Goal: Task Accomplishment & Management: Use online tool/utility

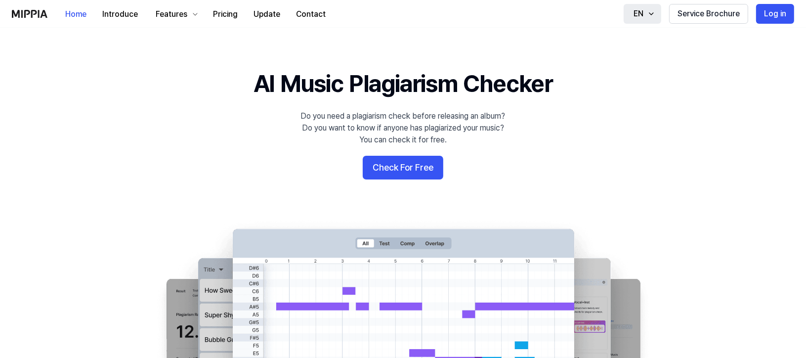
click at [647, 18] on icon "button" at bounding box center [651, 14] width 8 height 8
click at [761, 23] on button "Log in" at bounding box center [775, 14] width 38 height 20
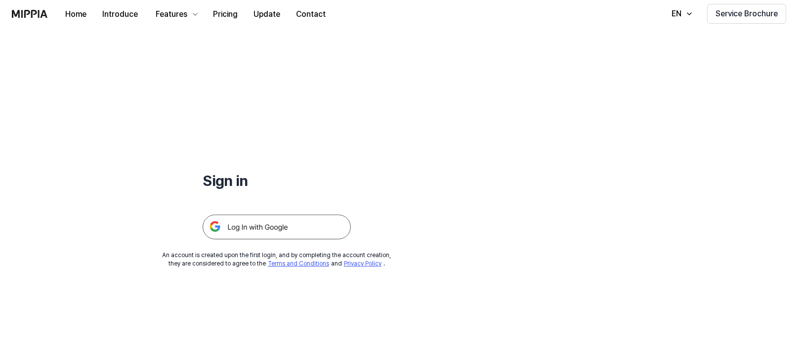
click at [351, 239] on img at bounding box center [277, 227] width 148 height 25
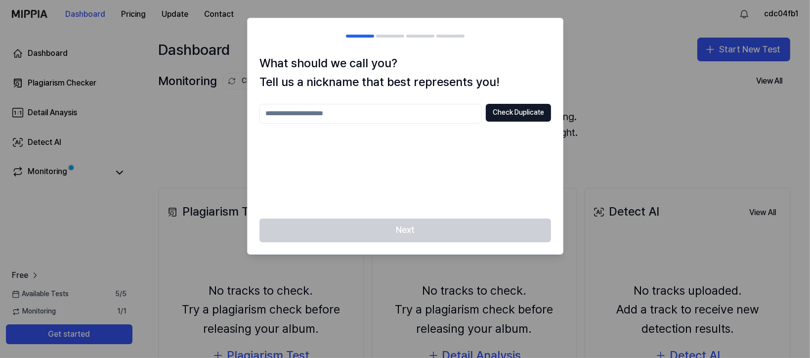
click at [356, 124] on input "text" at bounding box center [370, 114] width 222 height 20
type input "*"
type input "********"
click at [494, 122] on button "Check Duplicate" at bounding box center [518, 113] width 65 height 18
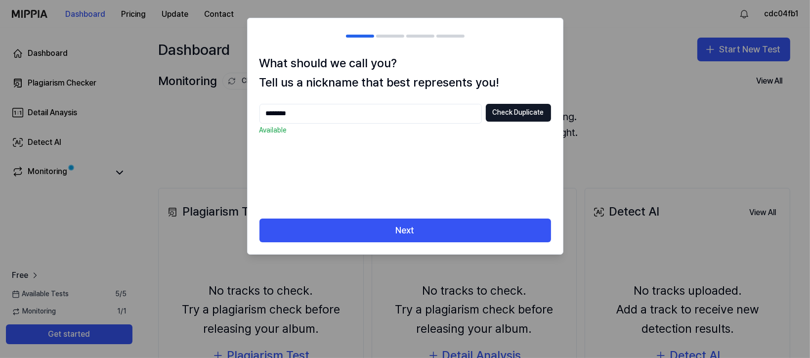
click at [383, 38] on div at bounding box center [390, 36] width 28 height 3
click at [280, 135] on p "Available" at bounding box center [405, 131] width 292 height 10
click at [332, 207] on div "******** Check Duplicate Available" at bounding box center [405, 155] width 292 height 103
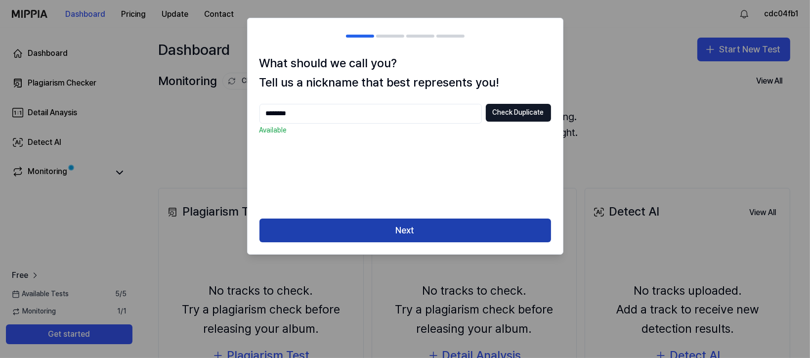
click at [420, 242] on button "Next" at bounding box center [405, 230] width 292 height 24
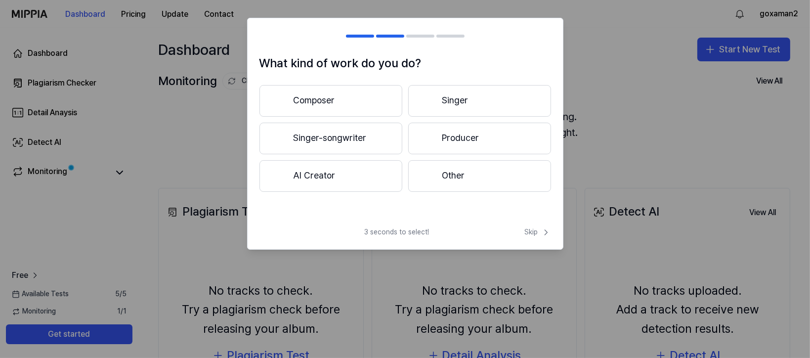
scroll to position [24, 0]
click at [354, 192] on button "AI Creator" at bounding box center [330, 176] width 143 height 32
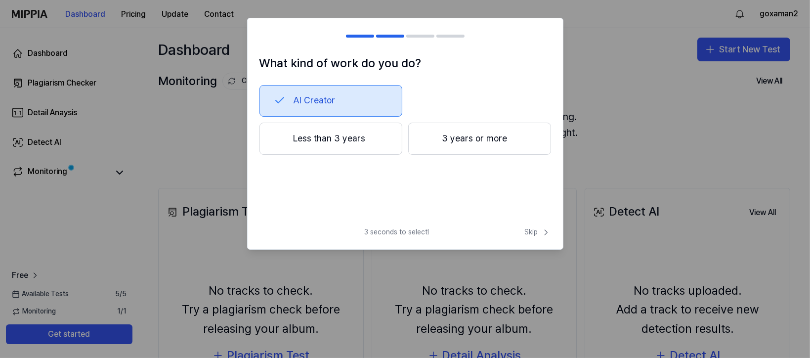
click at [339, 155] on button "Less than 3 years" at bounding box center [330, 139] width 143 height 33
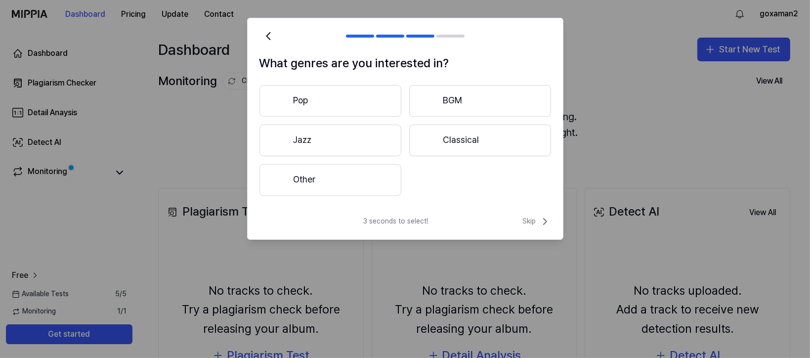
click at [352, 117] on button "Pop" at bounding box center [330, 101] width 142 height 32
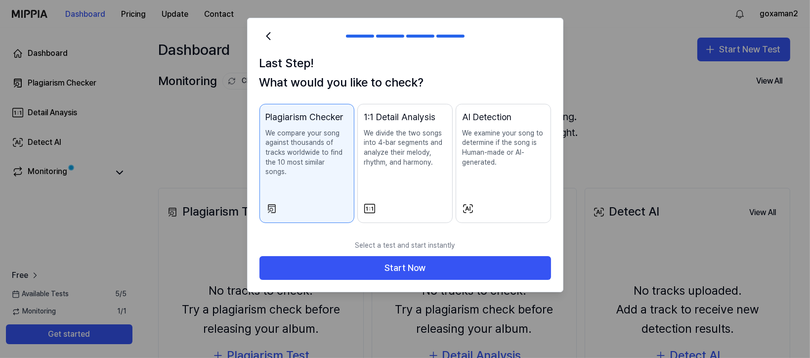
scroll to position [162, 0]
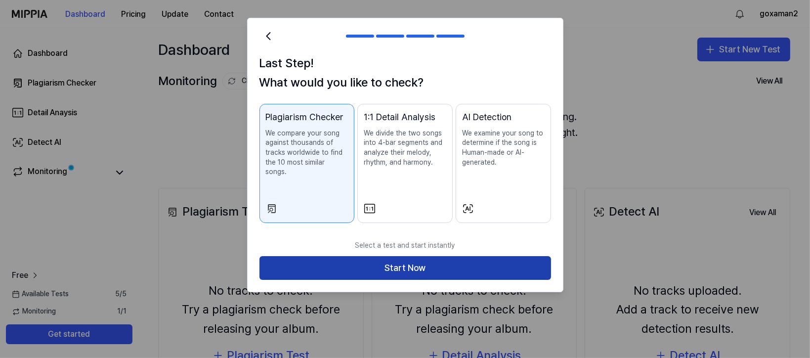
click at [413, 280] on button "Start Now" at bounding box center [405, 268] width 292 height 24
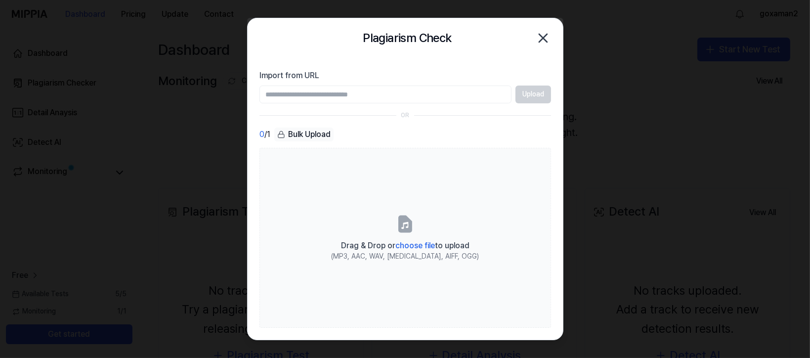
scroll to position [0, 0]
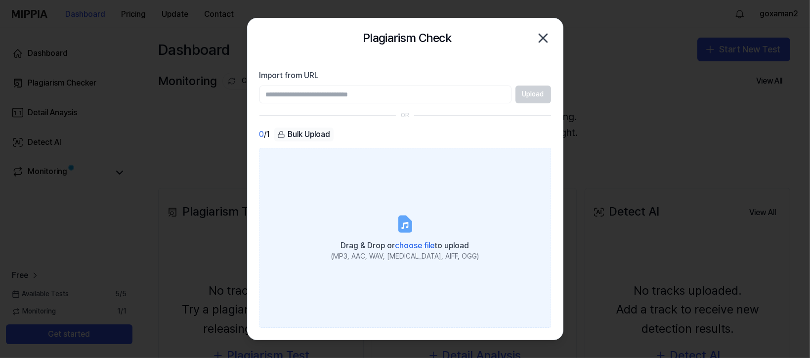
click at [407, 250] on span "choose file" at bounding box center [415, 245] width 40 height 9
click at [0, 0] on input "Drag & Drop or choose file to upload (MP3, AAC, WAV, FLAC, AIFF, OGG)" at bounding box center [0, 0] width 0 height 0
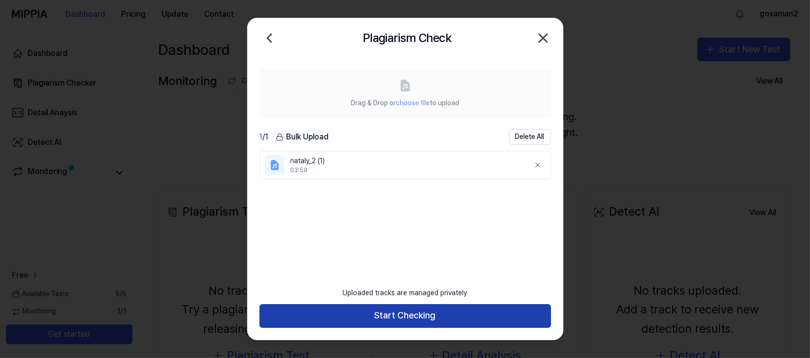
click at [424, 305] on button "Start Checking" at bounding box center [405, 316] width 292 height 24
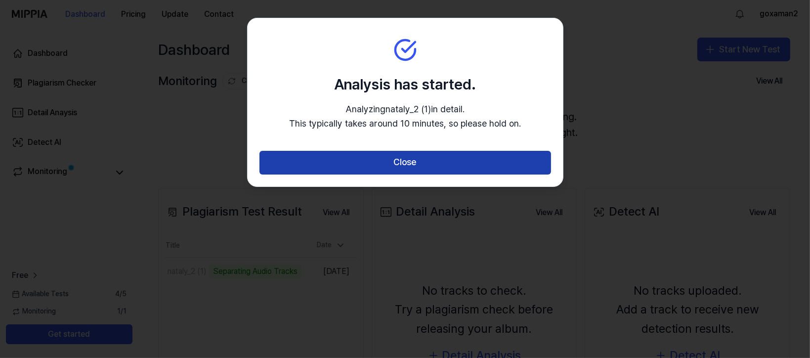
click at [428, 174] on button "Close" at bounding box center [405, 163] width 292 height 24
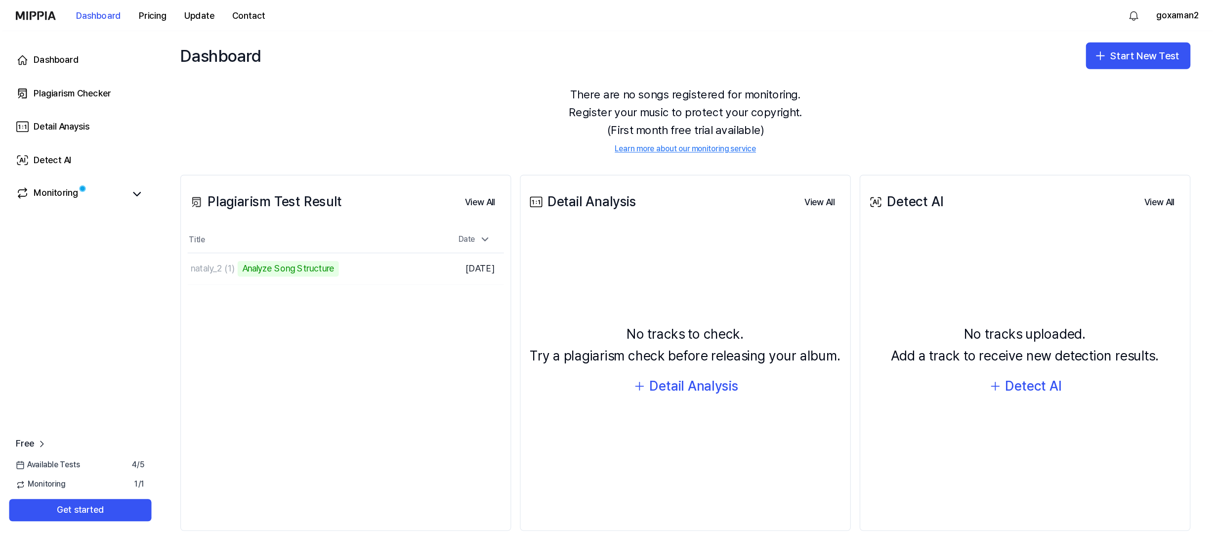
scroll to position [33, 0]
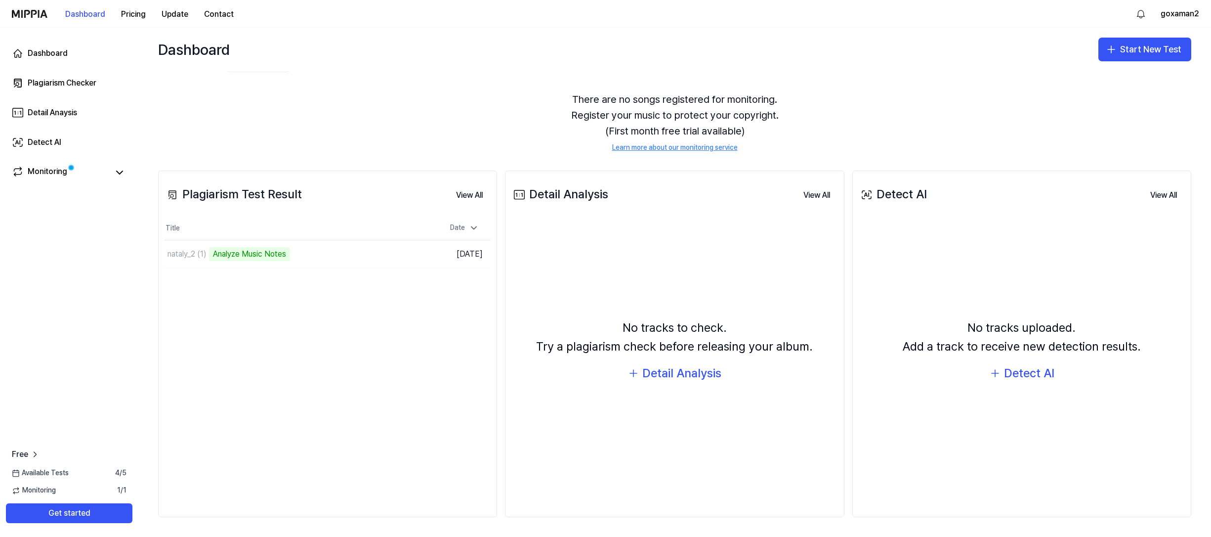
click at [810, 165] on div "There are no songs registered for monitoring. Register your music to protect yo…" at bounding box center [675, 122] width 1034 height 85
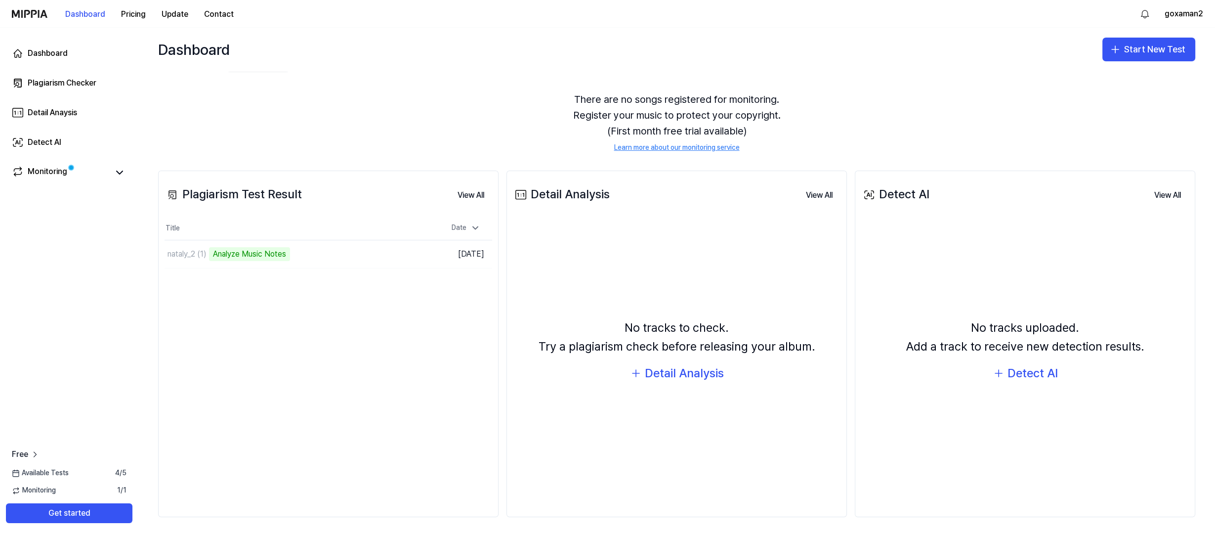
scroll to position [82, 0]
click at [138, 327] on div "Dashboard Plagiarism Checker Detail Anaysis Detect AI Monitoring Free Available…" at bounding box center [69, 282] width 138 height 509
click at [132, 184] on div "Monitoring" at bounding box center [69, 172] width 127 height 24
click at [127, 179] on button at bounding box center [120, 173] width 14 height 14
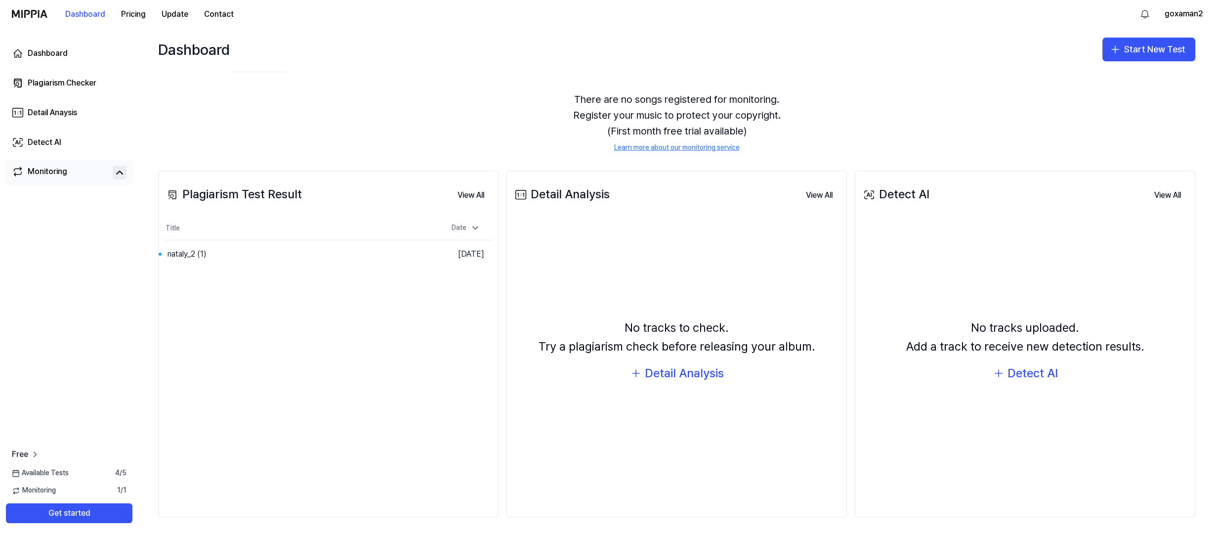
click at [126, 178] on icon at bounding box center [120, 173] width 12 height 12
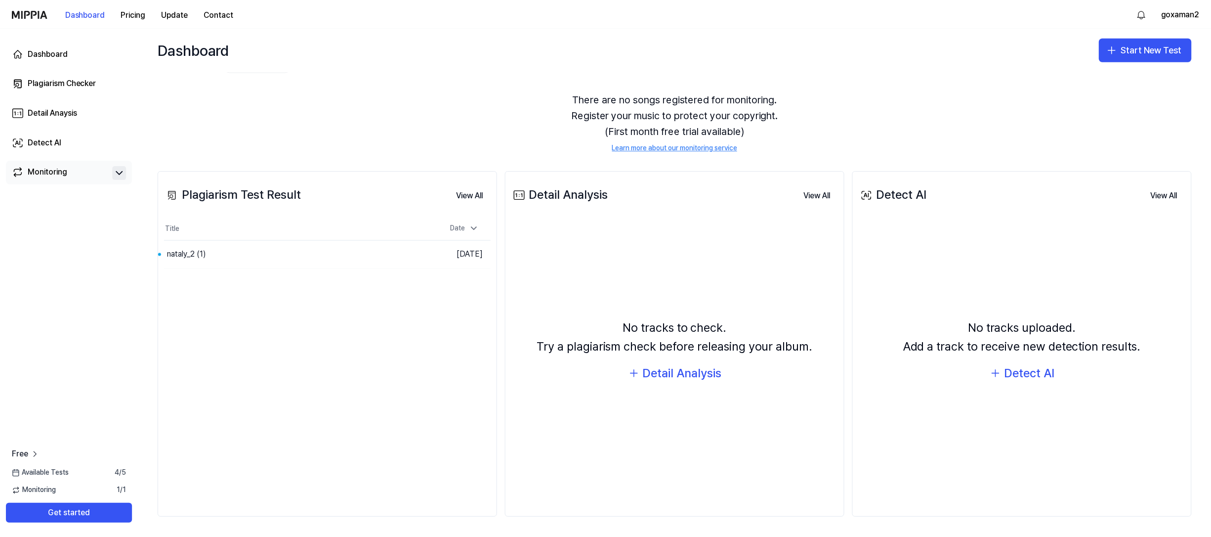
scroll to position [148, 0]
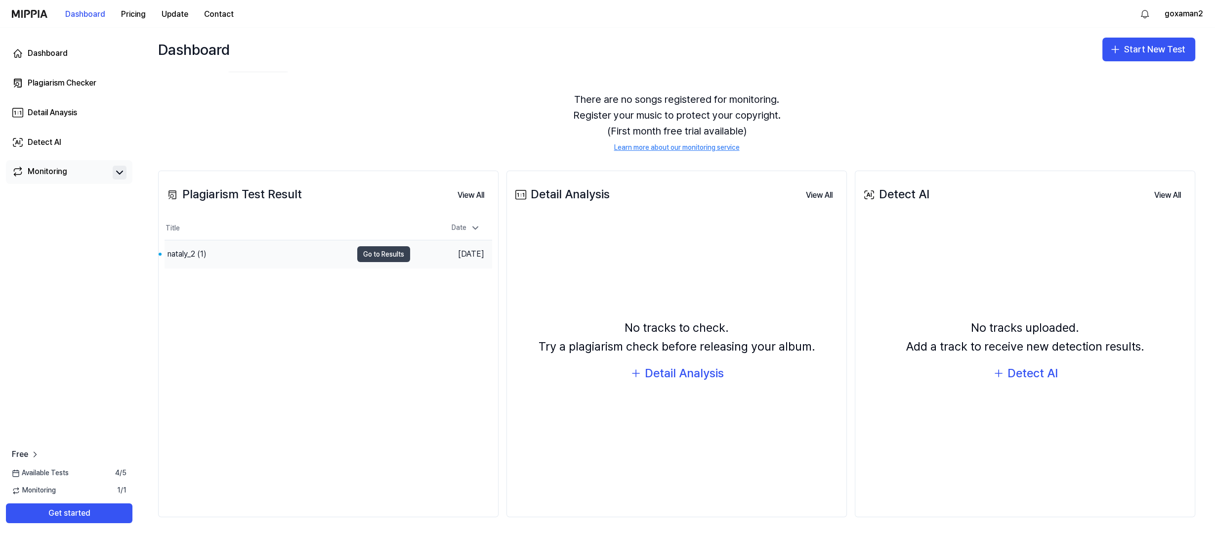
click at [391, 262] on button "Go to Results" at bounding box center [383, 254] width 53 height 16
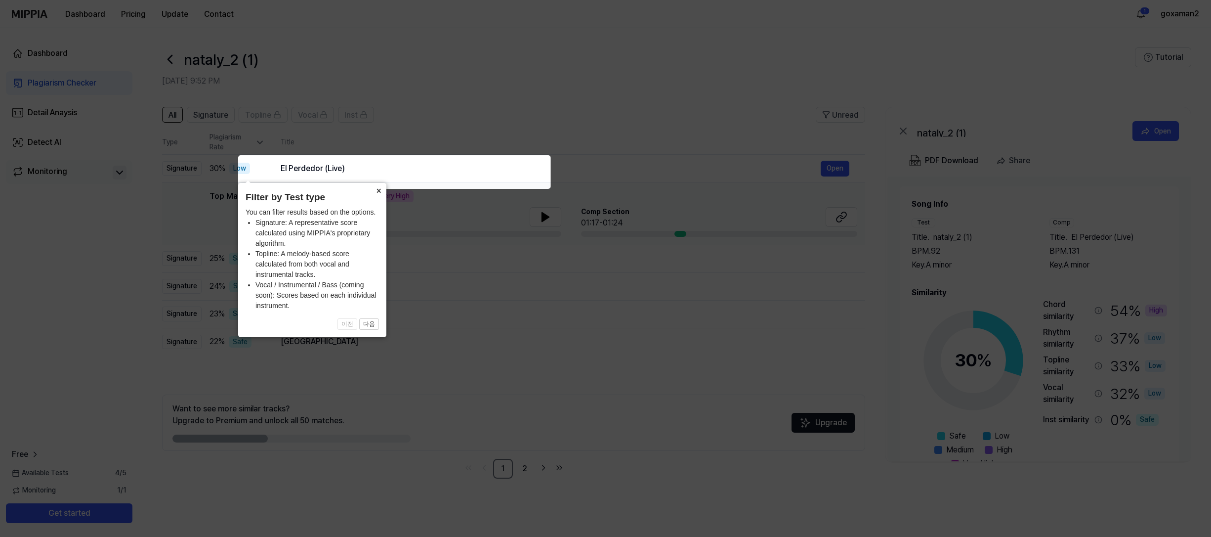
click at [377, 197] on button "×" at bounding box center [379, 190] width 16 height 14
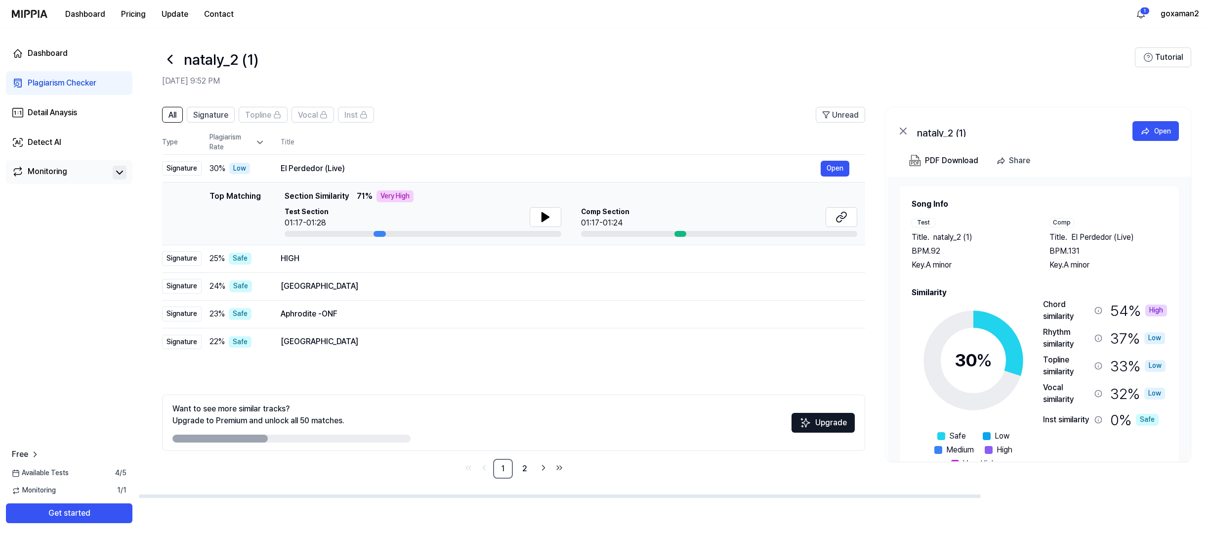
scroll to position [49, 0]
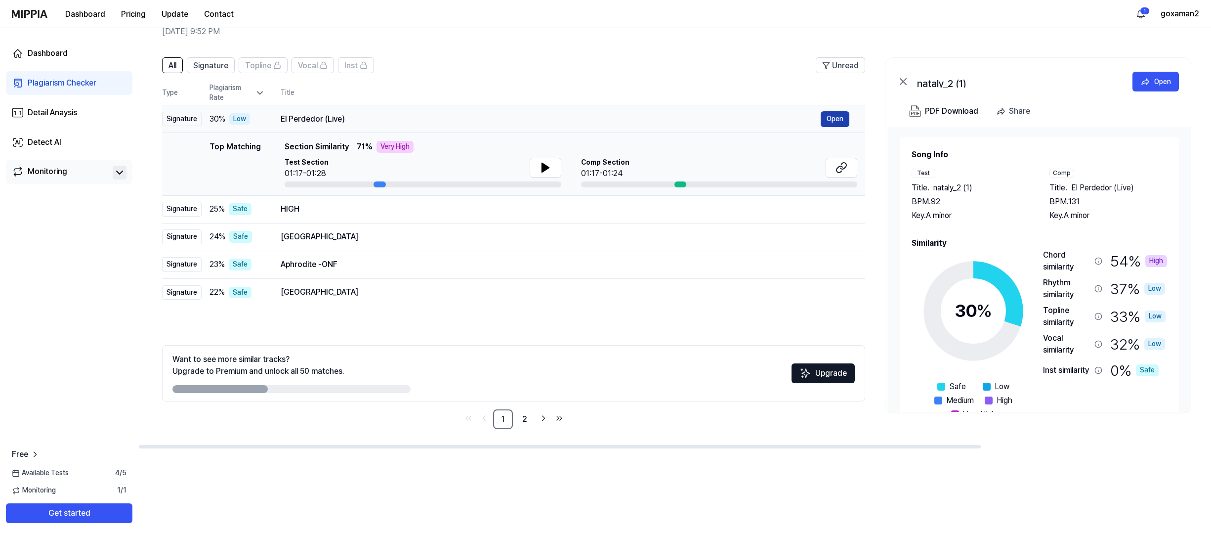
click at [810, 124] on ya-tr-span "Open" at bounding box center [835, 118] width 17 height 11
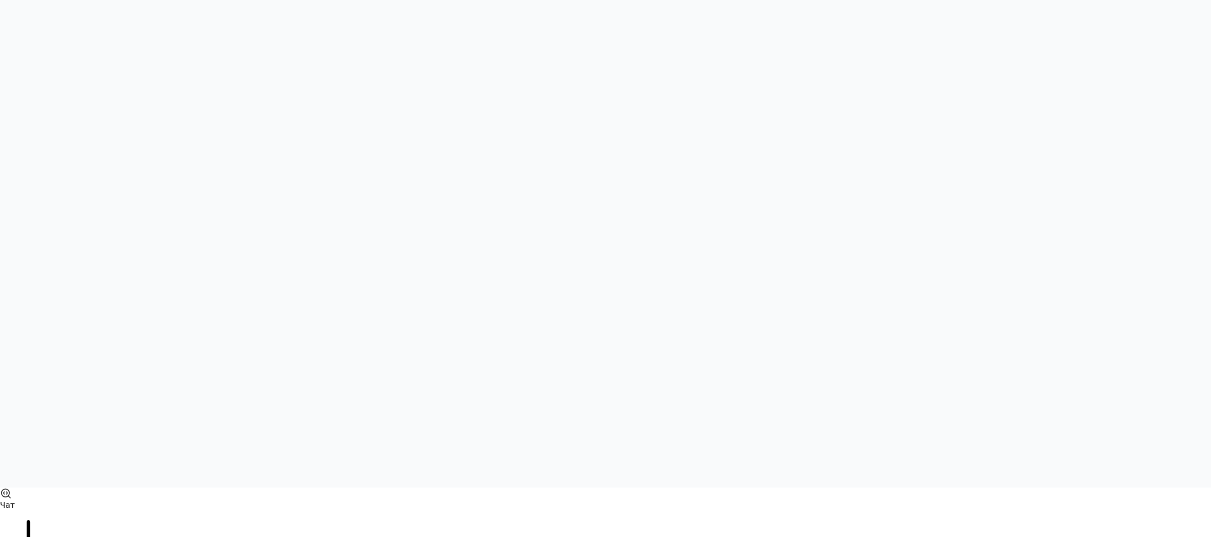
scroll to position [0, 0]
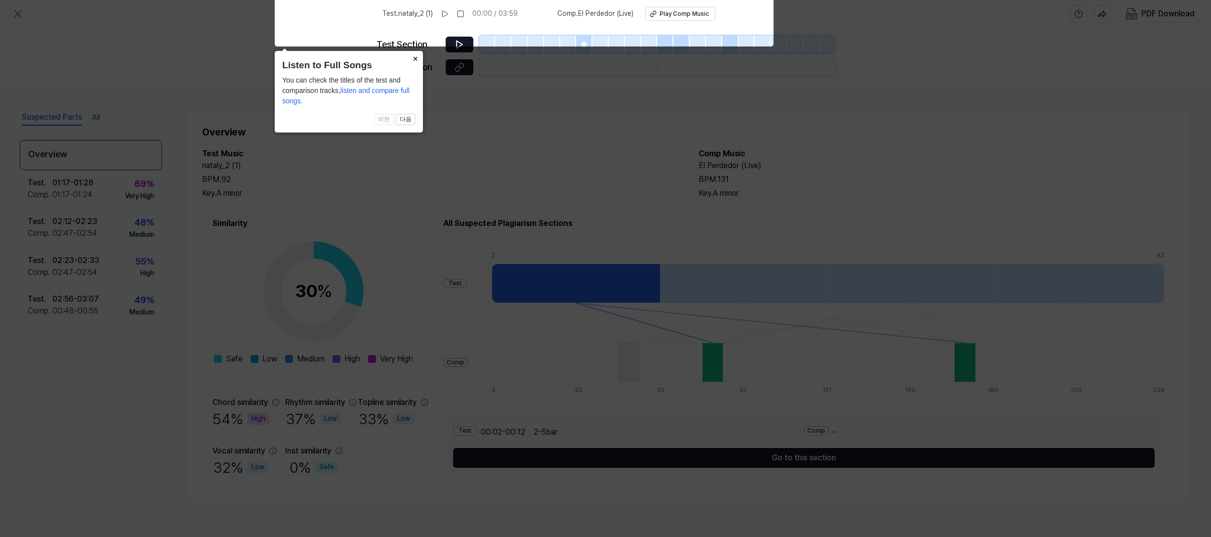
click at [414, 57] on button "×" at bounding box center [415, 58] width 16 height 14
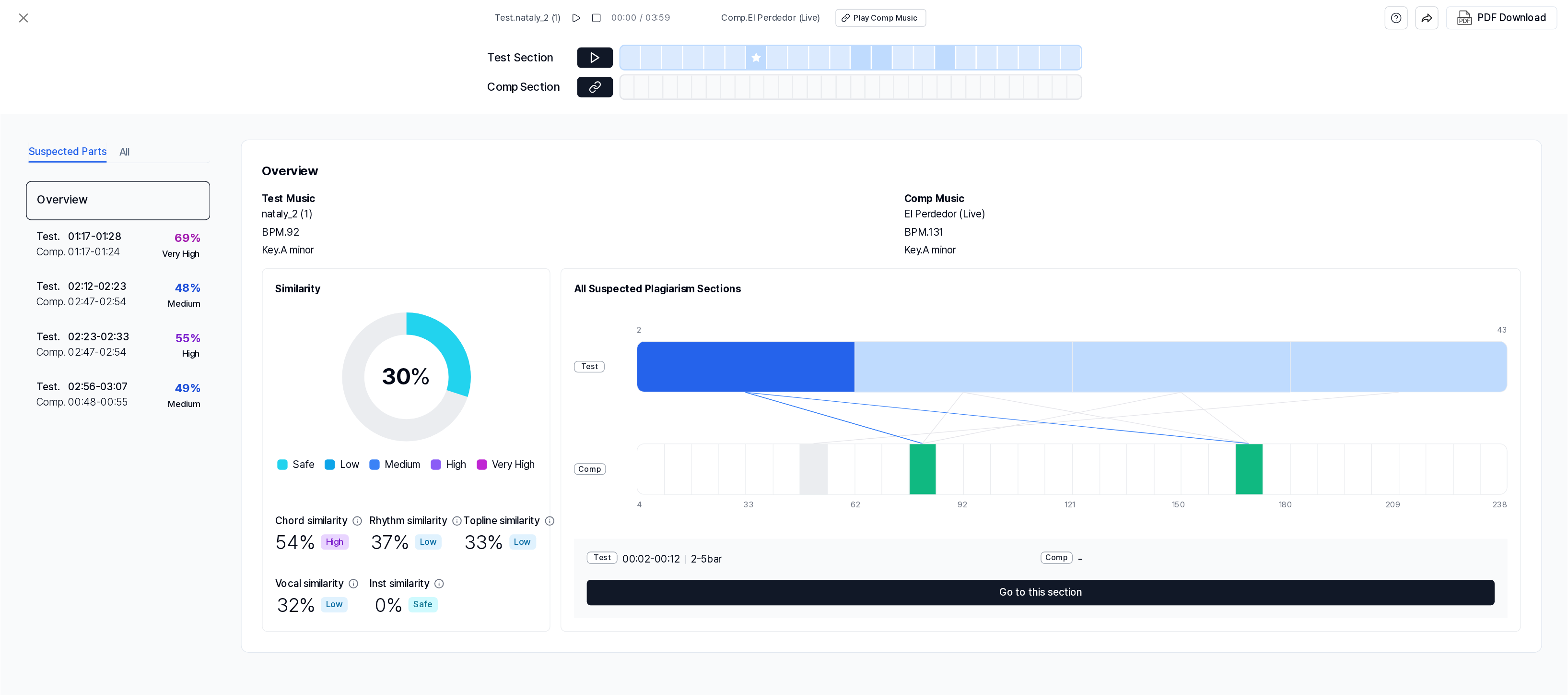
scroll to position [25, 0]
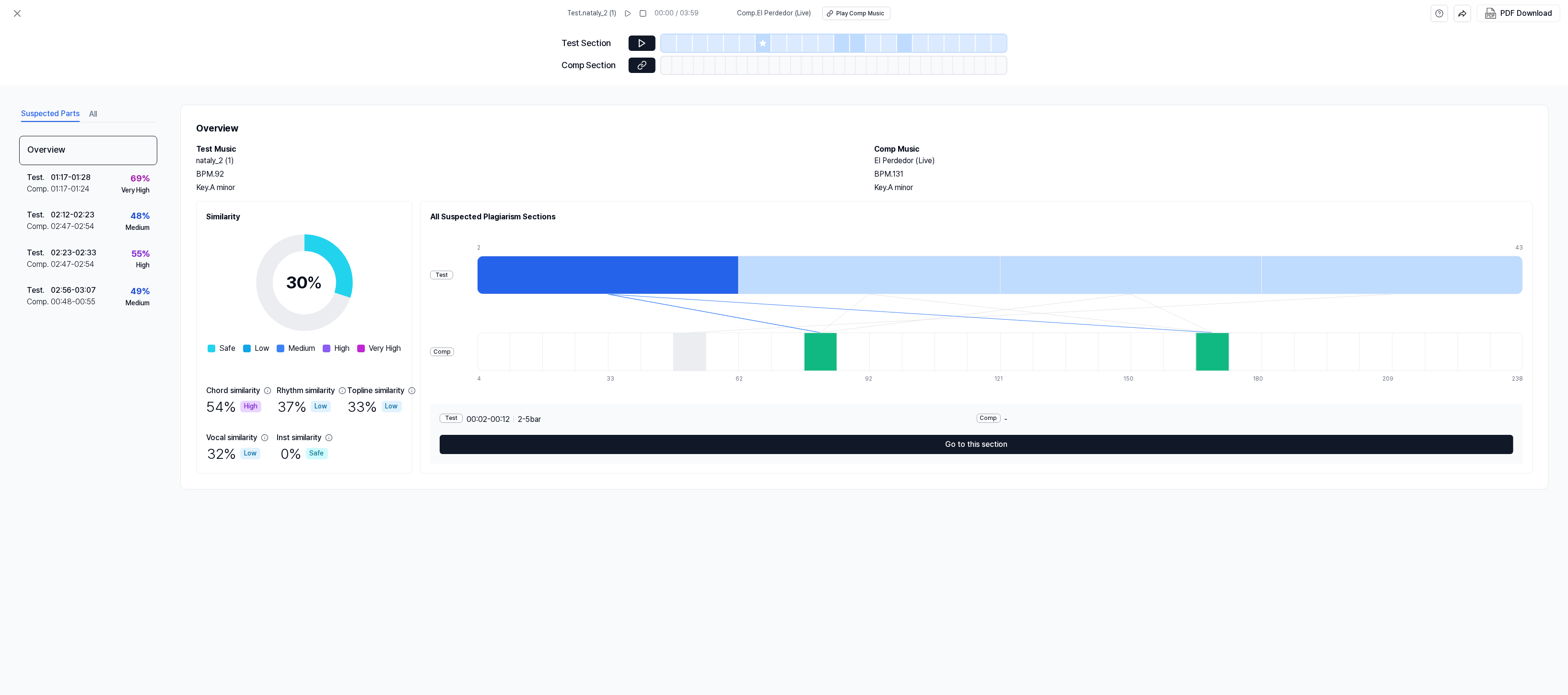
click at [89, 347] on div "Overview Test . 01:17 - 01:28 Comp . 01:17 - 01:24 69 % Very High Test . 02:12 …" at bounding box center [88, 292] width 138 height 314
click at [27, 17] on button at bounding box center [17, 14] width 19 height 19
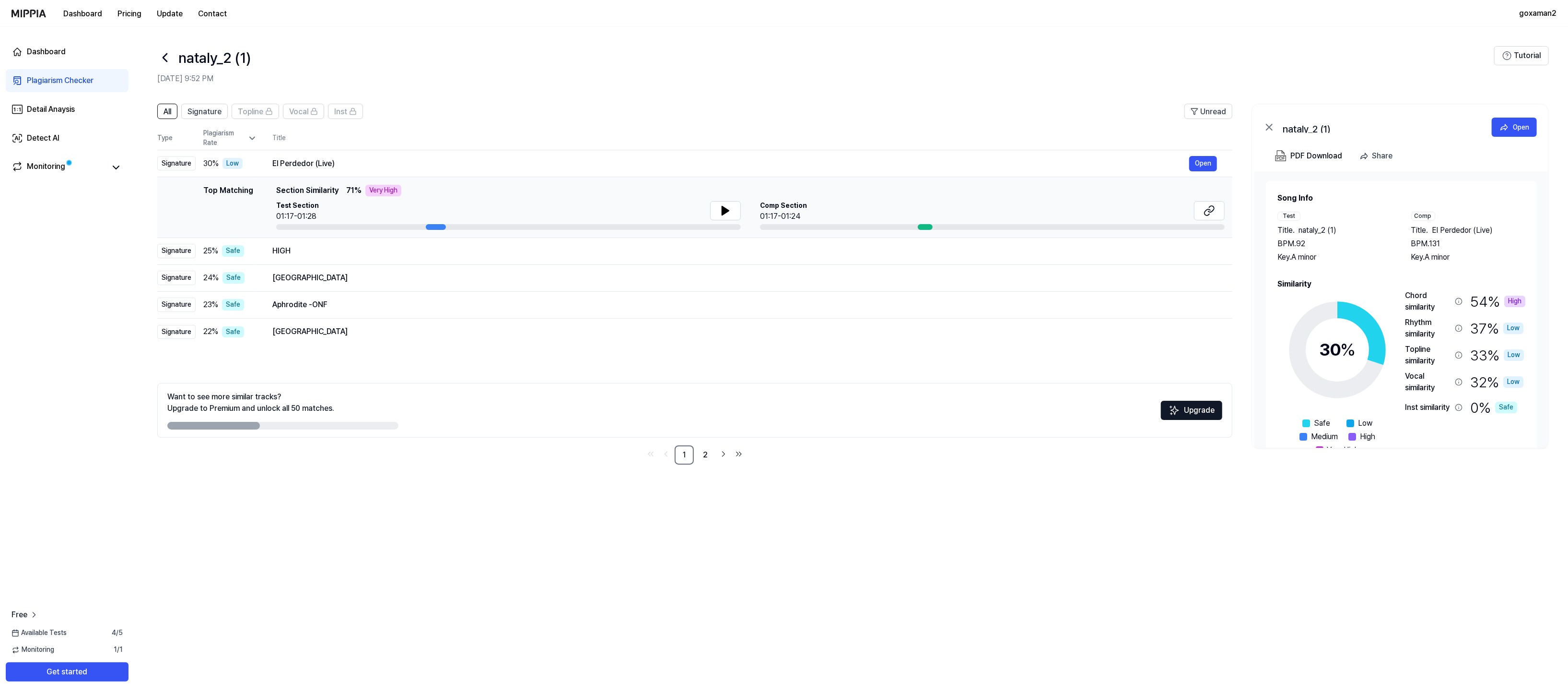
scroll to position [55, 0]
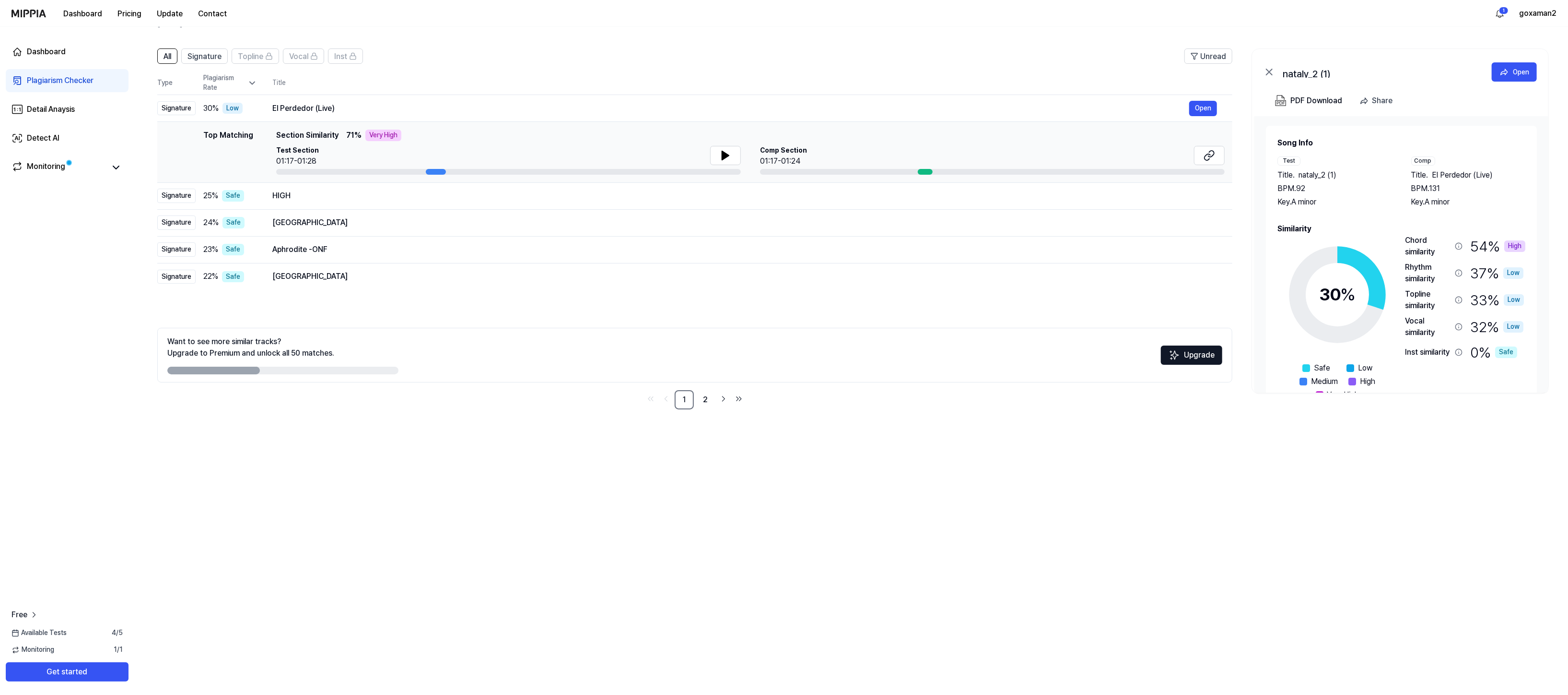
click at [786, 39] on header "nataly_2 (1) Oct 14, 2025, 9:52 PM Tutorial" at bounding box center [851, 5] width 1434 height 67
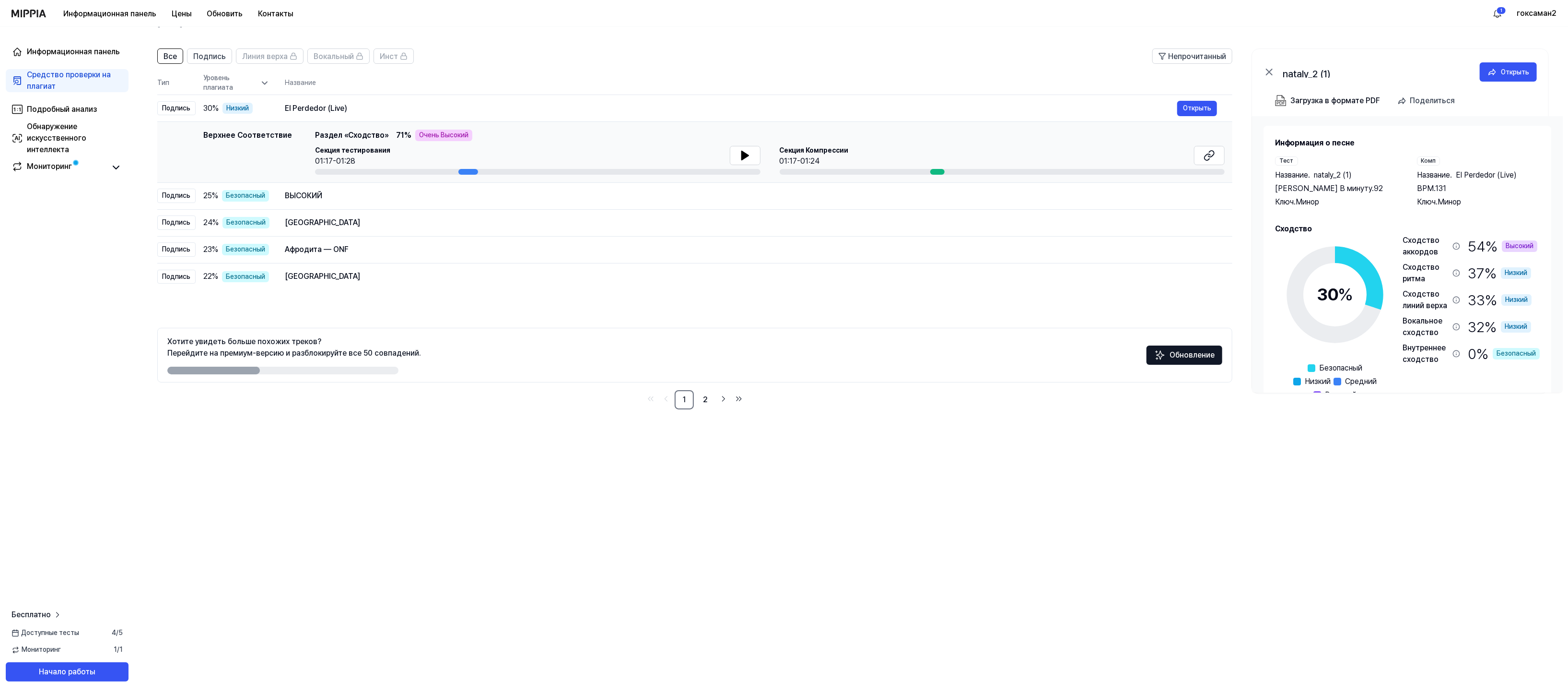
click at [786, 14] on div "nataly_2 (1)" at bounding box center [825, 3] width 1335 height 23
click at [118, 338] on div "Информационная панель Средство проверки на плагиат Подробный анализ Обнаружение…" at bounding box center [67, 361] width 134 height 668
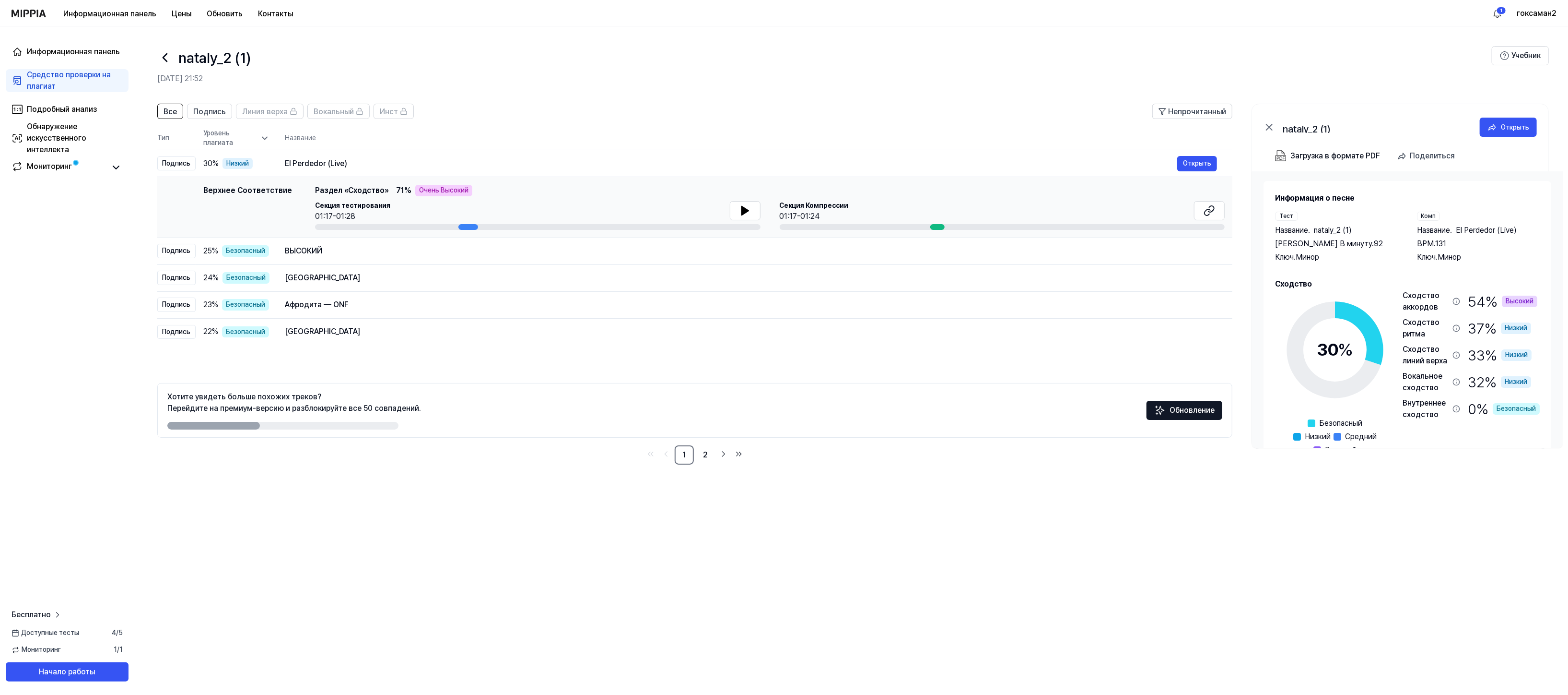
click at [33, 17] on img at bounding box center [29, 14] width 35 height 8
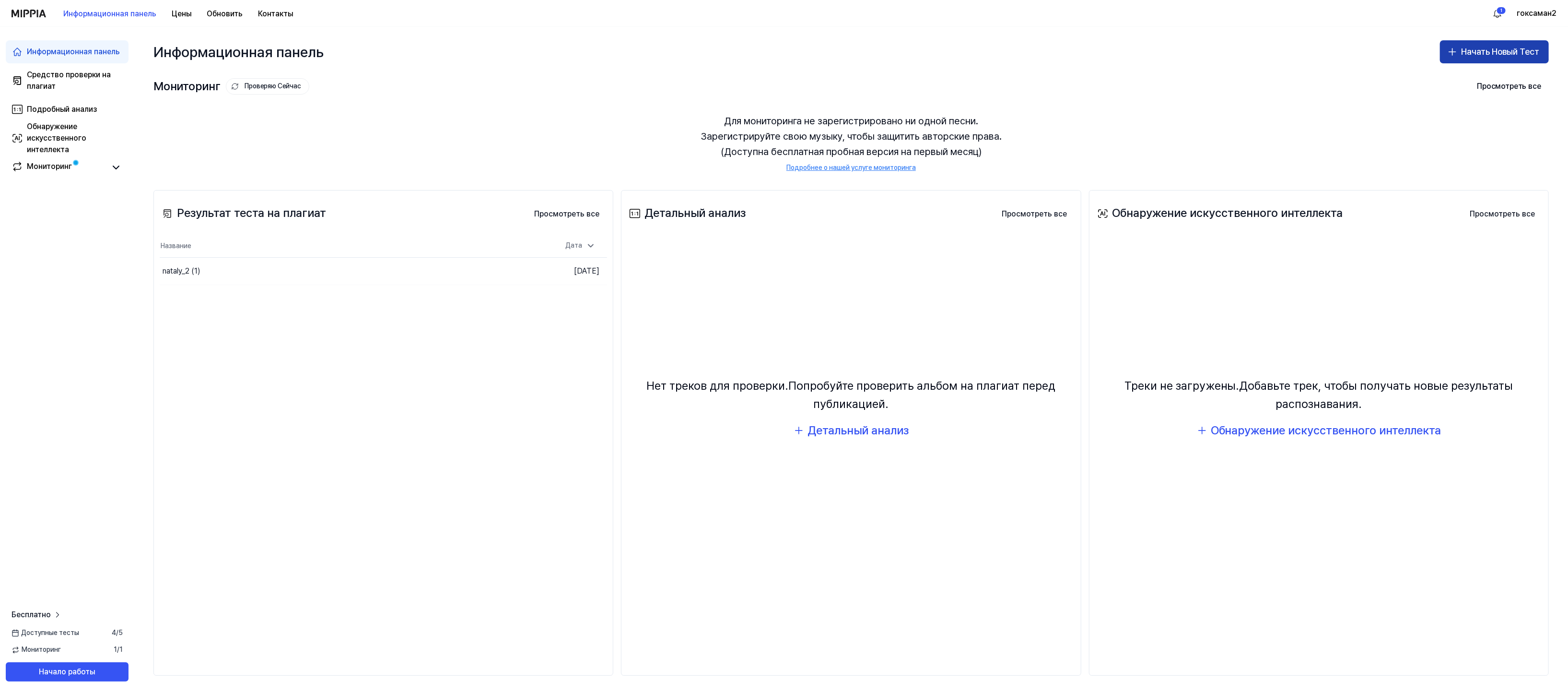
click at [786, 59] on ya-tr-span "Начать Новый Тест" at bounding box center [1500, 51] width 79 height 14
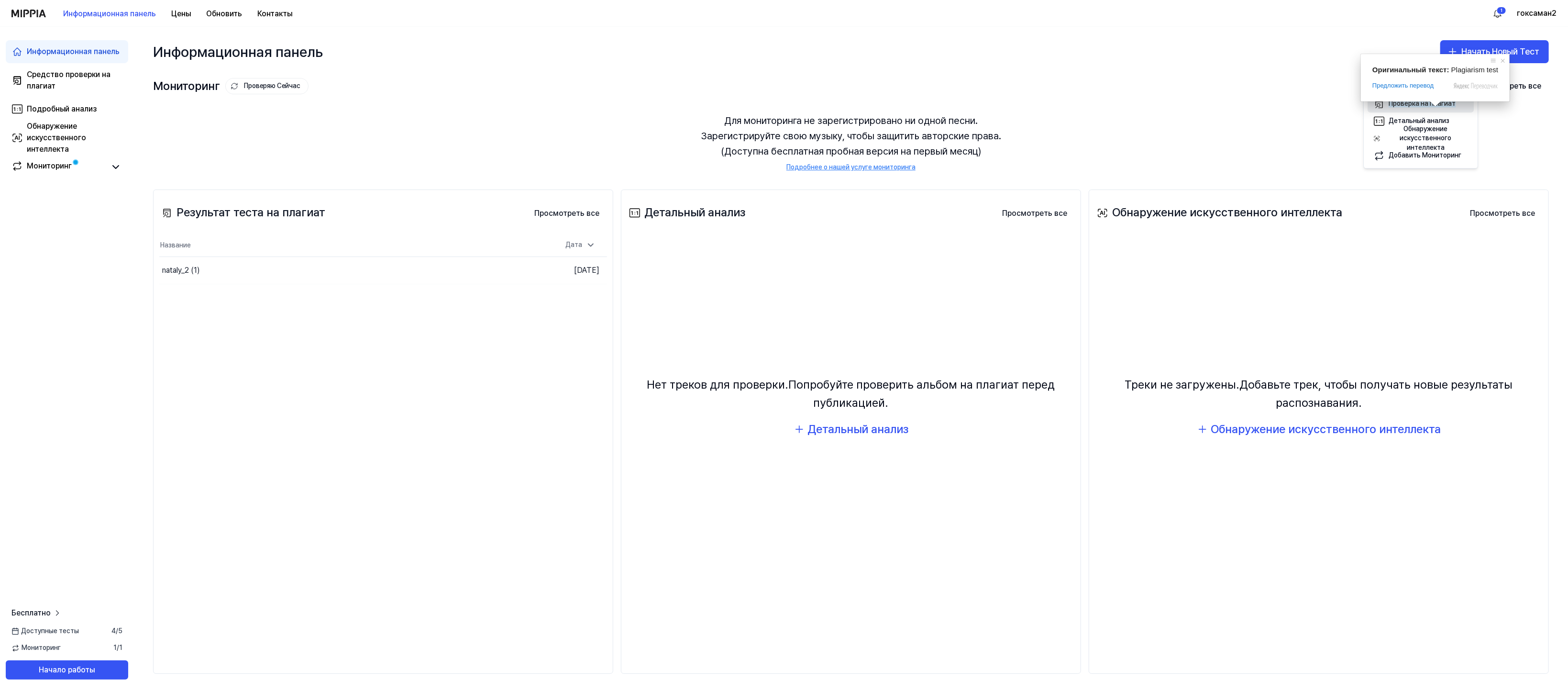
click at [784, 107] on ya-tr-span "Проверка на плагиат" at bounding box center [1422, 104] width 67 height 8
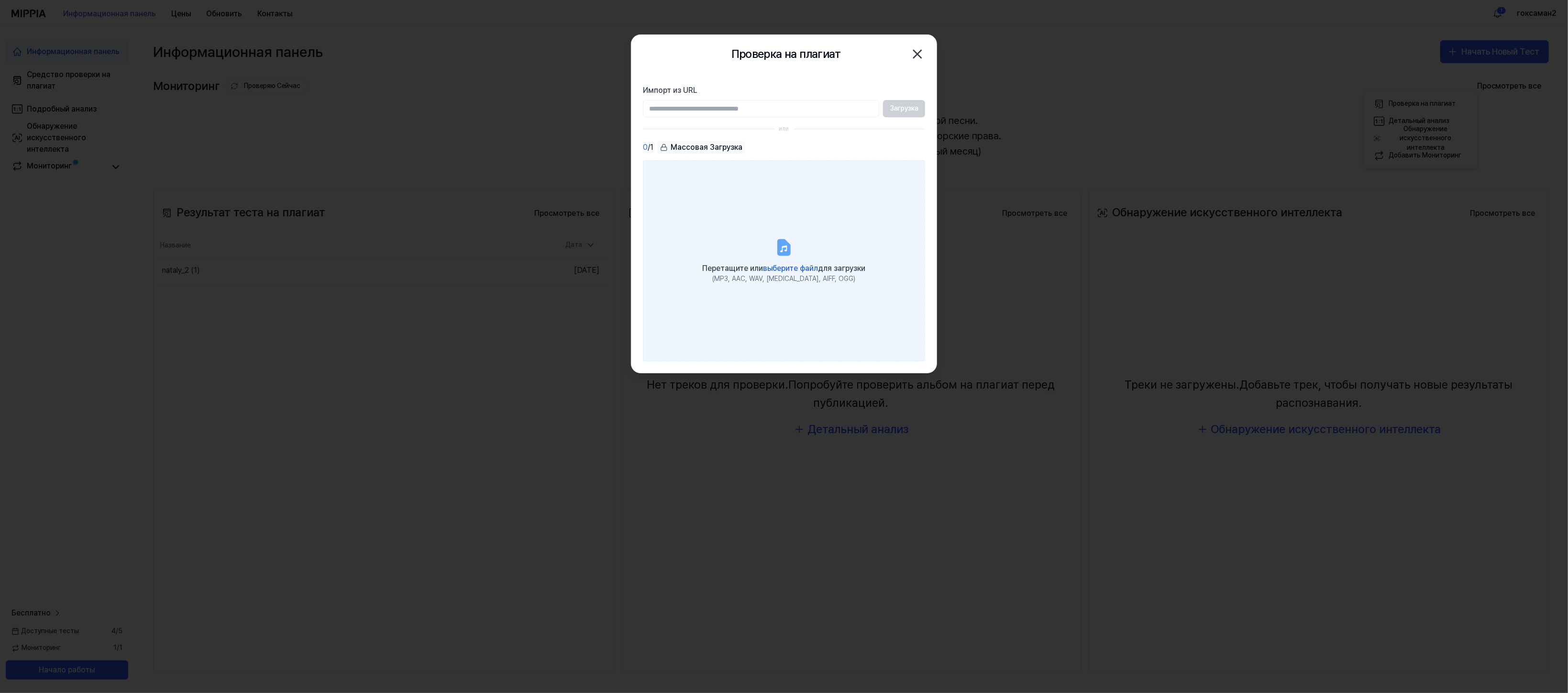
click at [784, 273] on ya-tr-span "выберите файл" at bounding box center [791, 267] width 55 height 9
click at [0, 0] on input "Перетащите или выберите файл для загрузки (MP3, AAC, WAV, FLAC, AIFF, OGG)" at bounding box center [0, 0] width 0 height 0
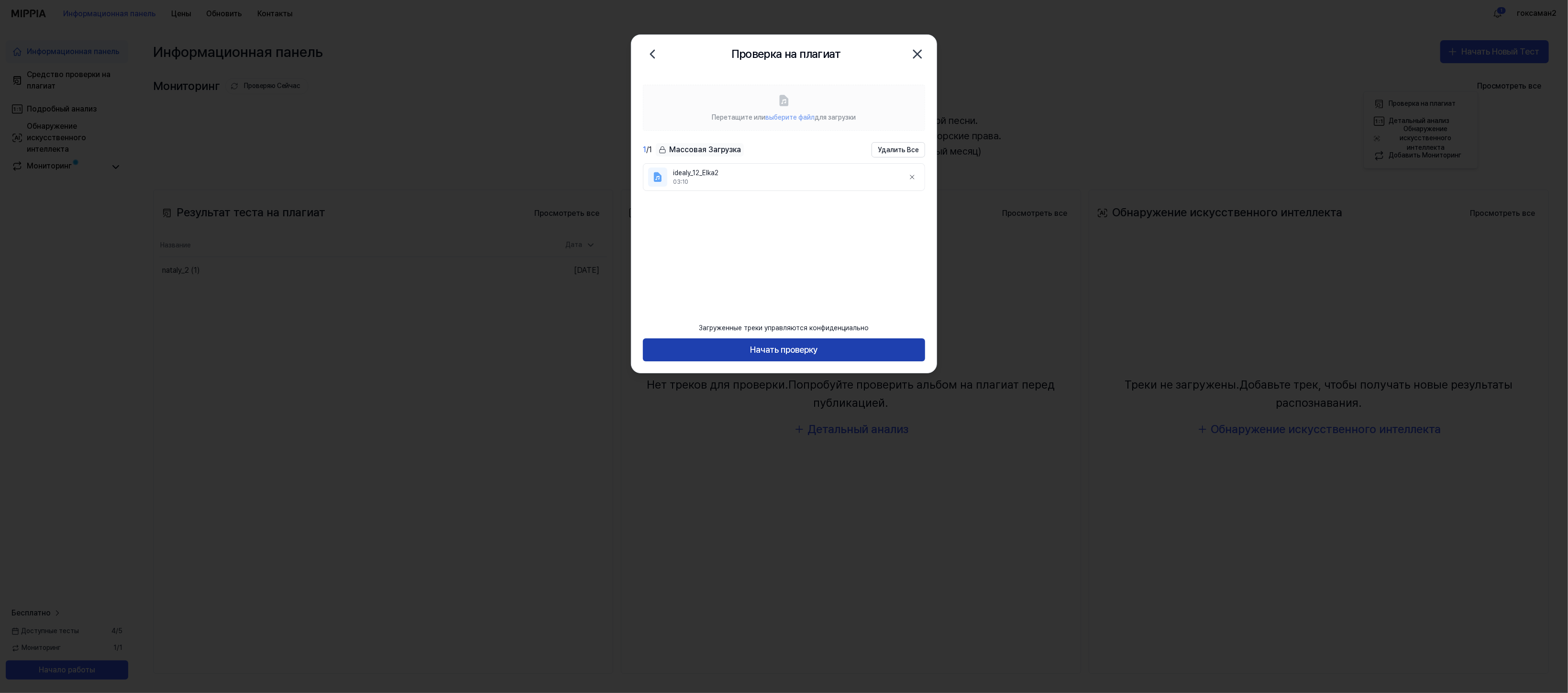
click at [784, 343] on ya-tr-span "Начать проверку" at bounding box center [784, 349] width 68 height 14
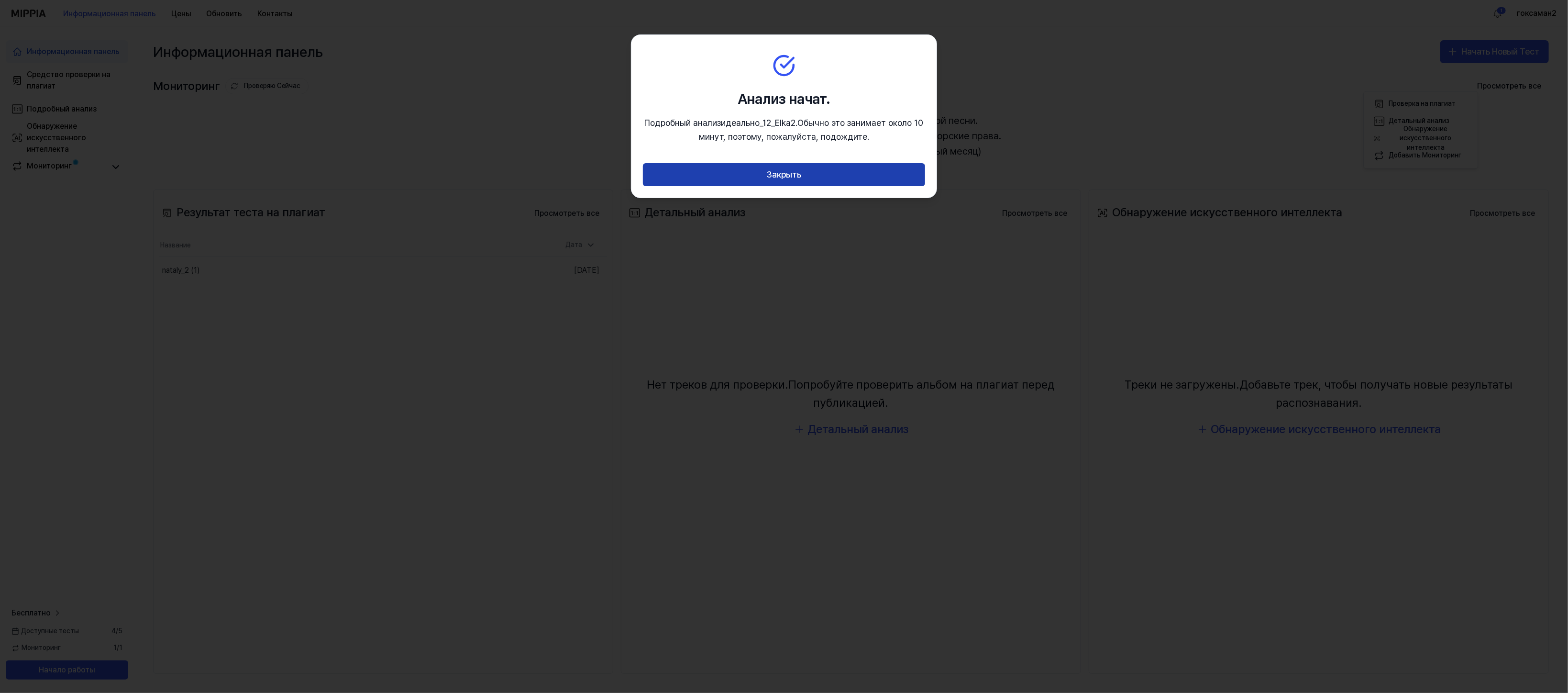
click at [784, 186] on button "Закрыть" at bounding box center [784, 175] width 283 height 23
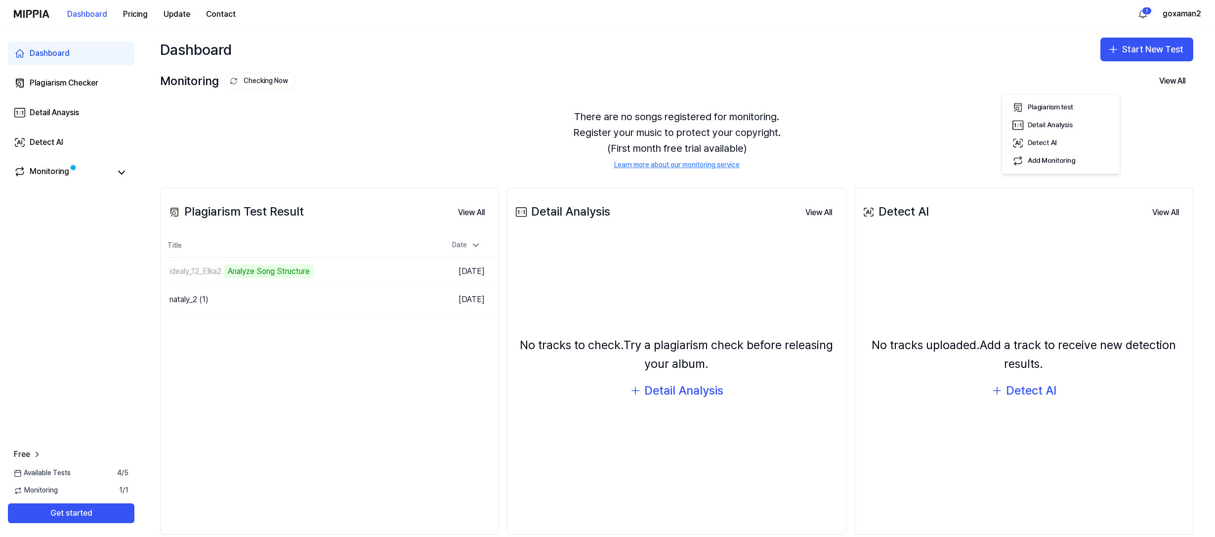
scroll to position [49, 0]
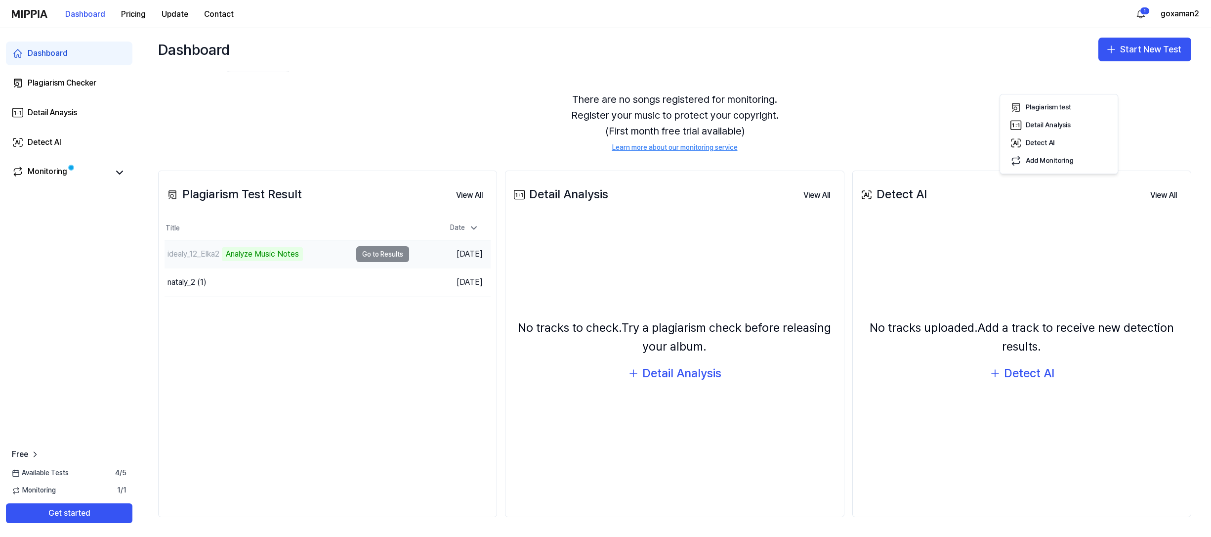
click at [409, 268] on td "idealy_12_Elka2 Analyze Music Notes Go to Results" at bounding box center [287, 254] width 245 height 28
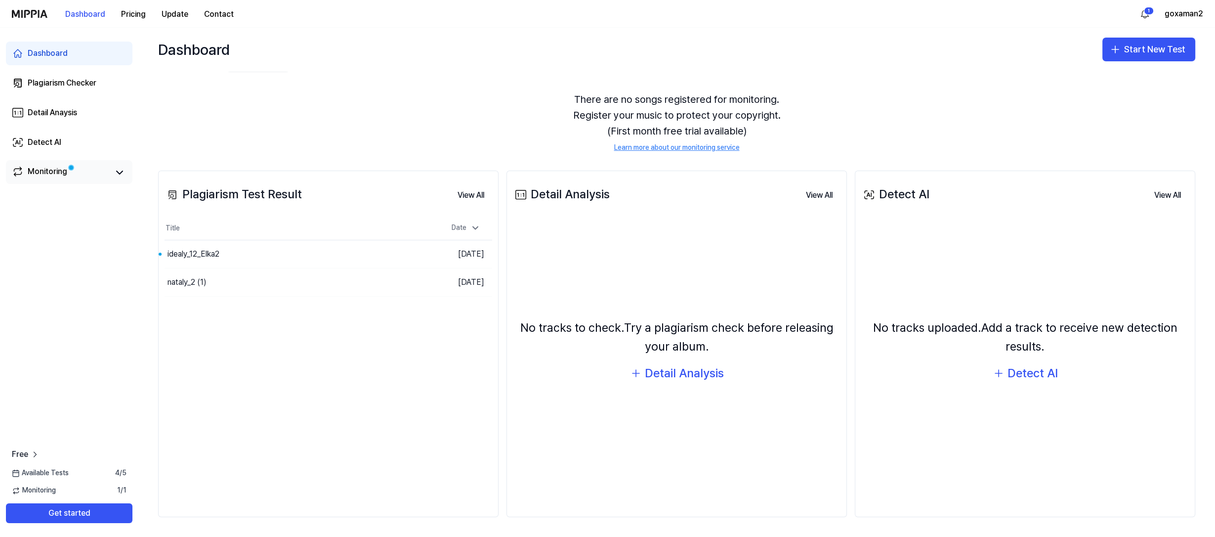
click at [77, 173] on span at bounding box center [71, 167] width 11 height 11
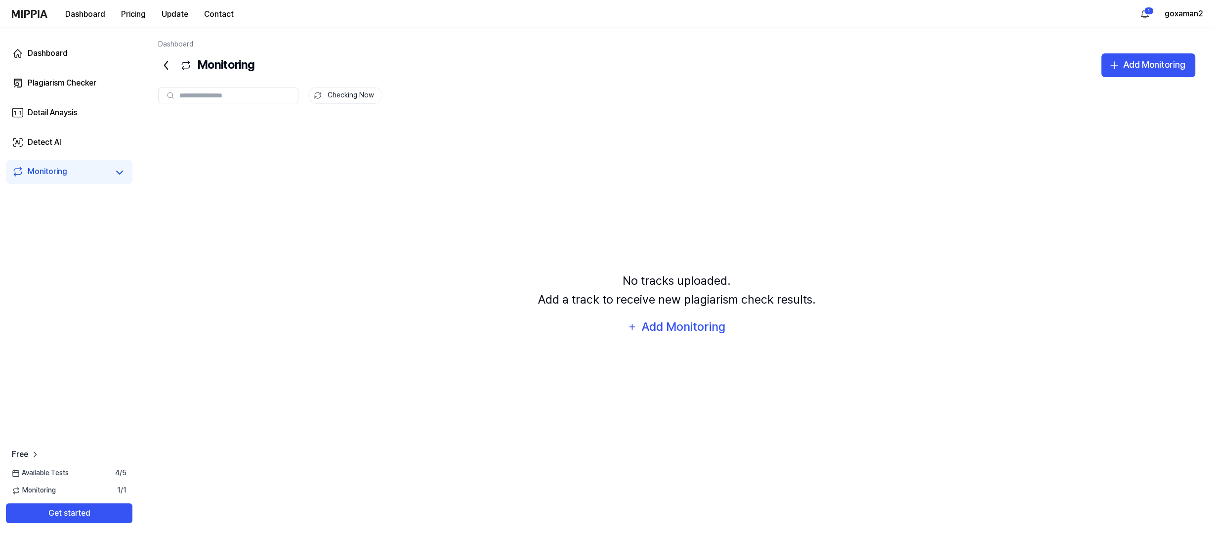
click at [174, 73] on icon at bounding box center [166, 65] width 16 height 16
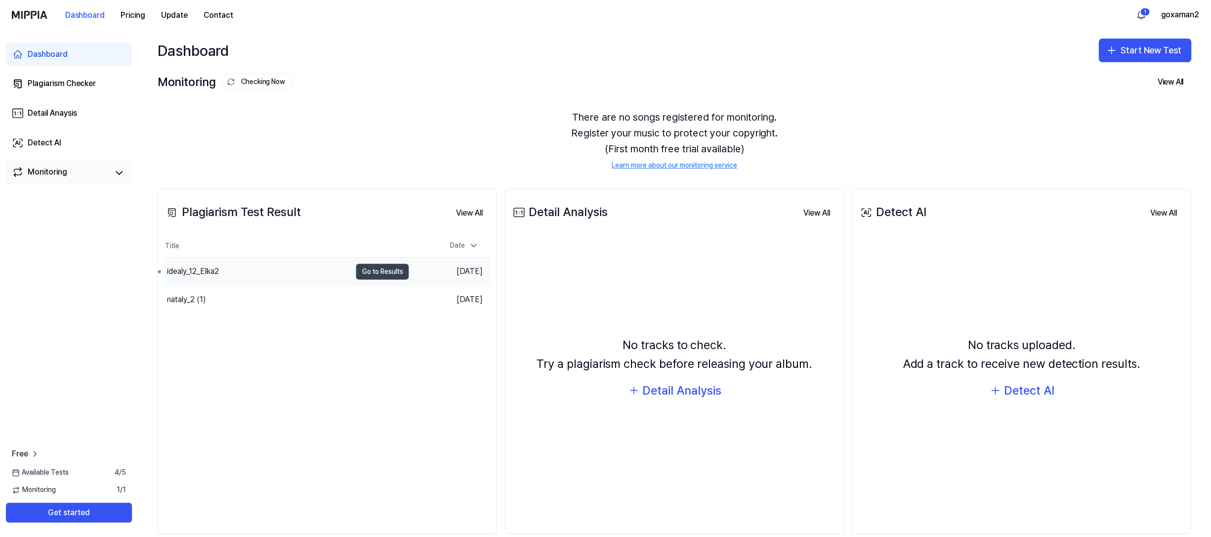
scroll to position [98, 0]
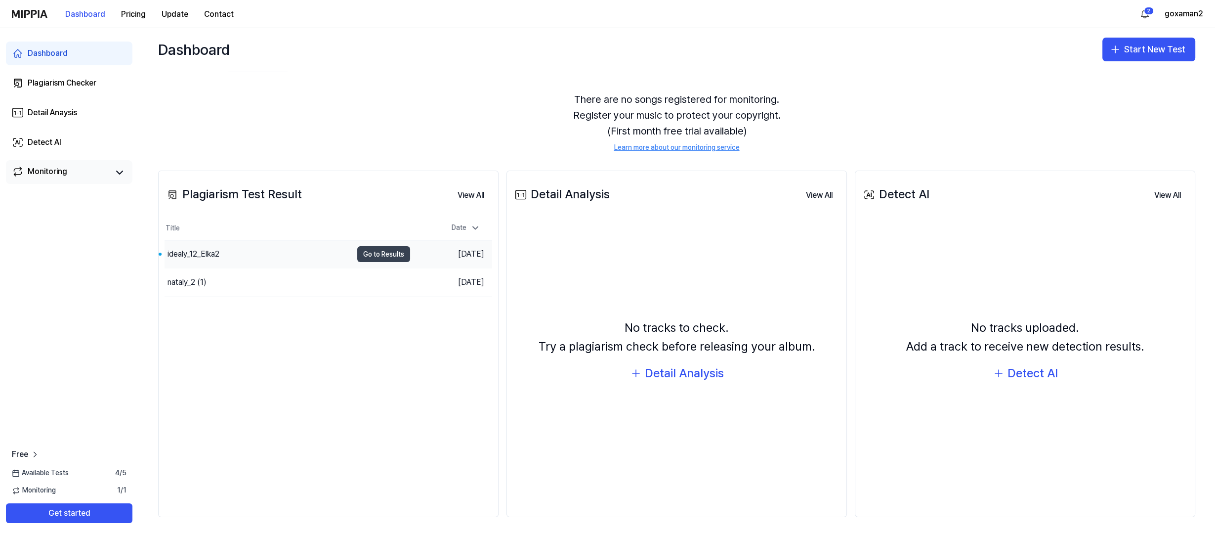
click at [383, 262] on button "Go to Results" at bounding box center [383, 254] width 53 height 16
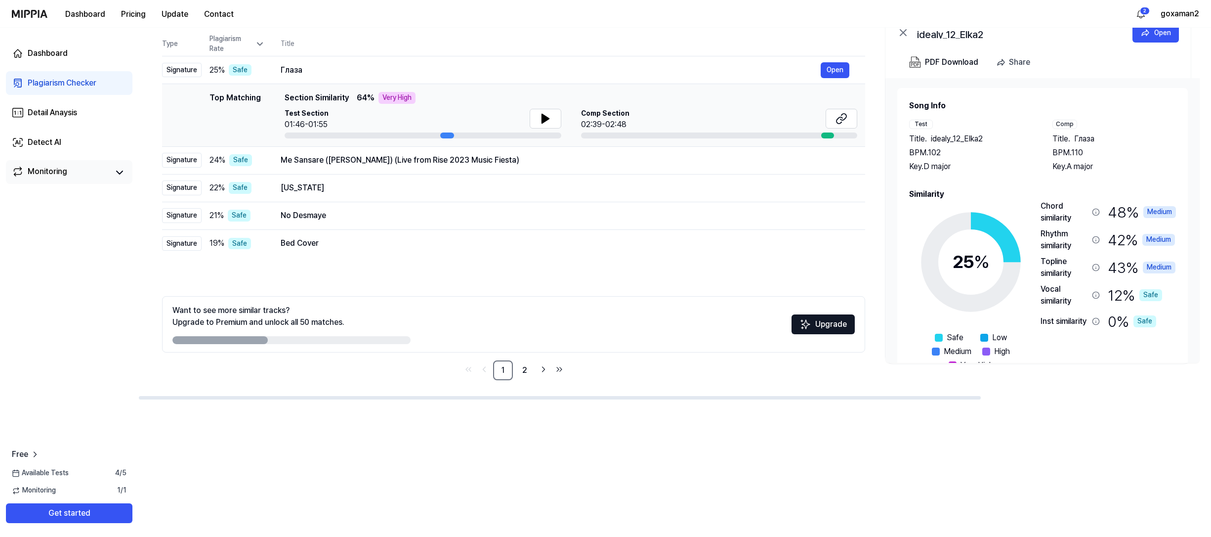
click at [599, 357] on div "All Signature Topline Vocal Inst Unread All Signature Topline Vocal Inst Type P…" at bounding box center [513, 194] width 703 height 372
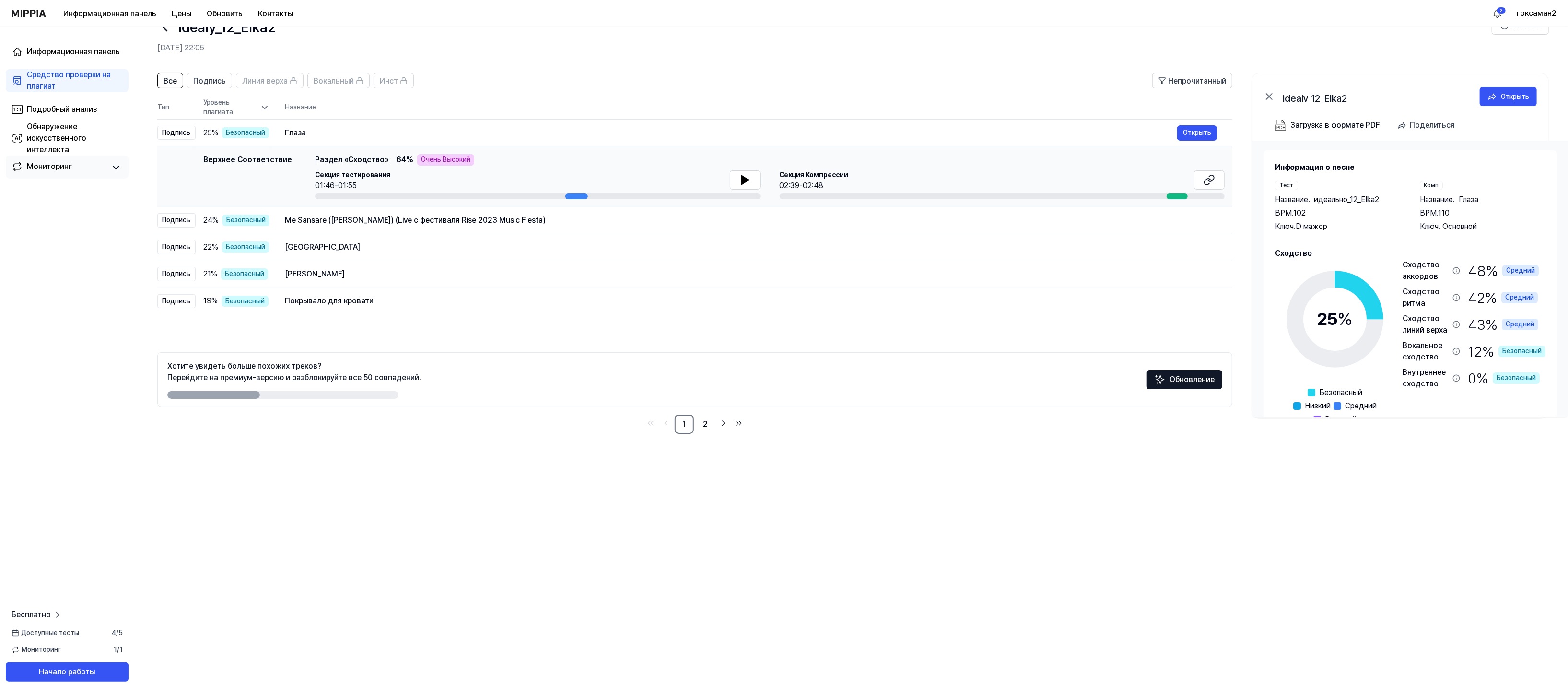
click at [786, 39] on div "idealy_12_Elka2" at bounding box center [825, 27] width 1335 height 23
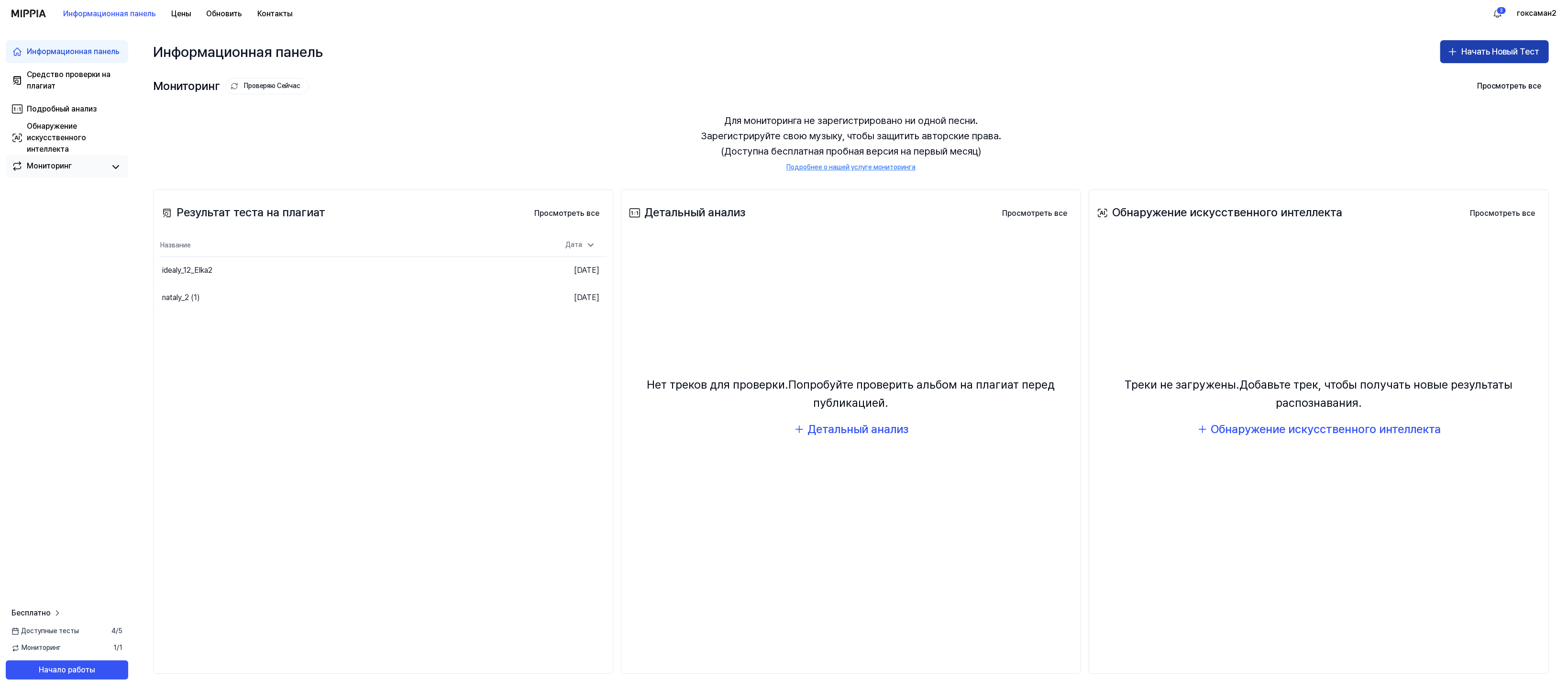
click at [784, 59] on ya-tr-span "Начать Новый Тест" at bounding box center [1500, 51] width 78 height 14
click at [784, 104] on div "Оригинальный текст: Start New Test Предложить перевод Отправить Спасибо, перево…" at bounding box center [1441, 105] width 148 height 47
click at [784, 59] on ya-tr-span "Начать Новый Тест" at bounding box center [1500, 51] width 78 height 14
click at [784, 107] on ya-tr-span "Проверка на плагиат" at bounding box center [1422, 104] width 67 height 8
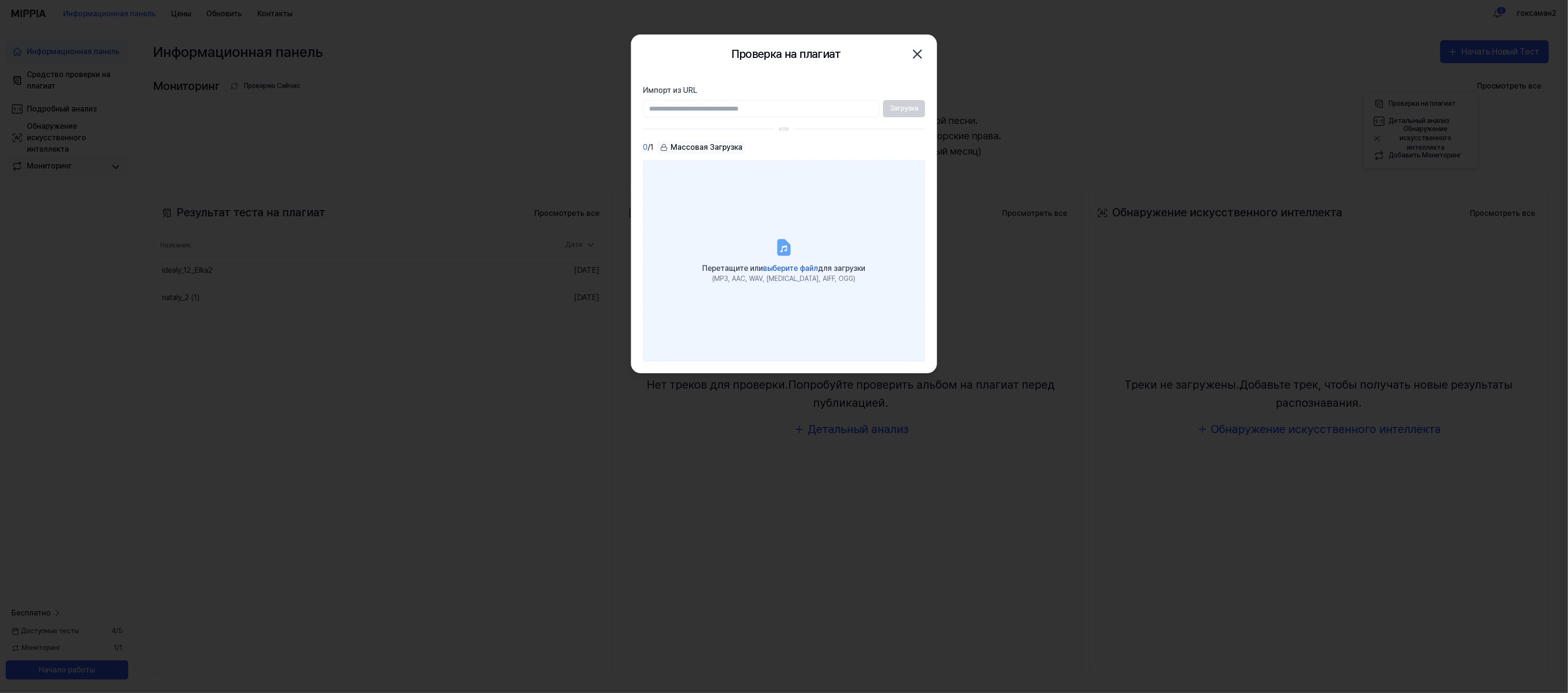
click at [784, 273] on ya-tr-span "выберите файл" at bounding box center [791, 267] width 55 height 9
click at [0, 0] on input "Перетащите или выберите файл для загрузки (MP3, AAC, WAV, FLAC, AIFF, OGG)" at bounding box center [0, 0] width 0 height 0
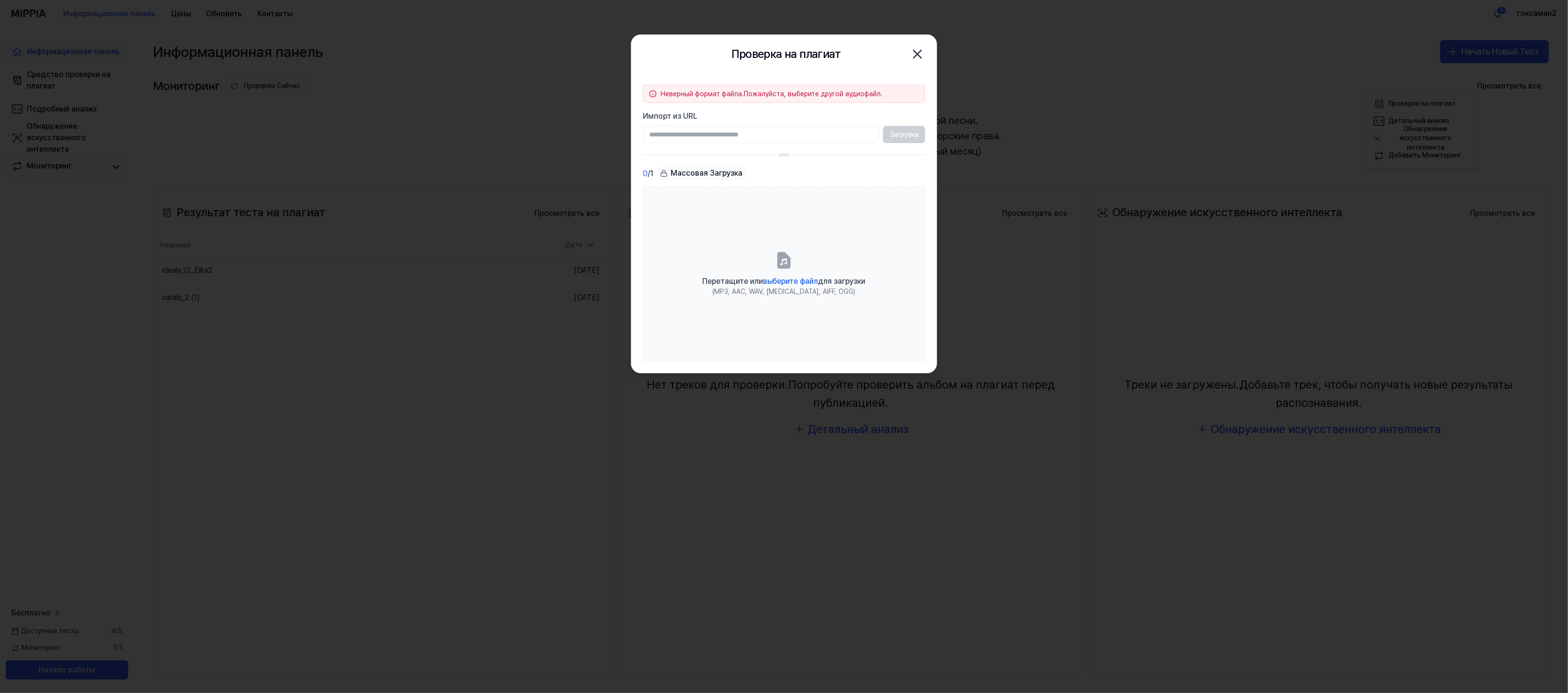
click at [784, 62] on icon "button" at bounding box center [918, 54] width 15 height 15
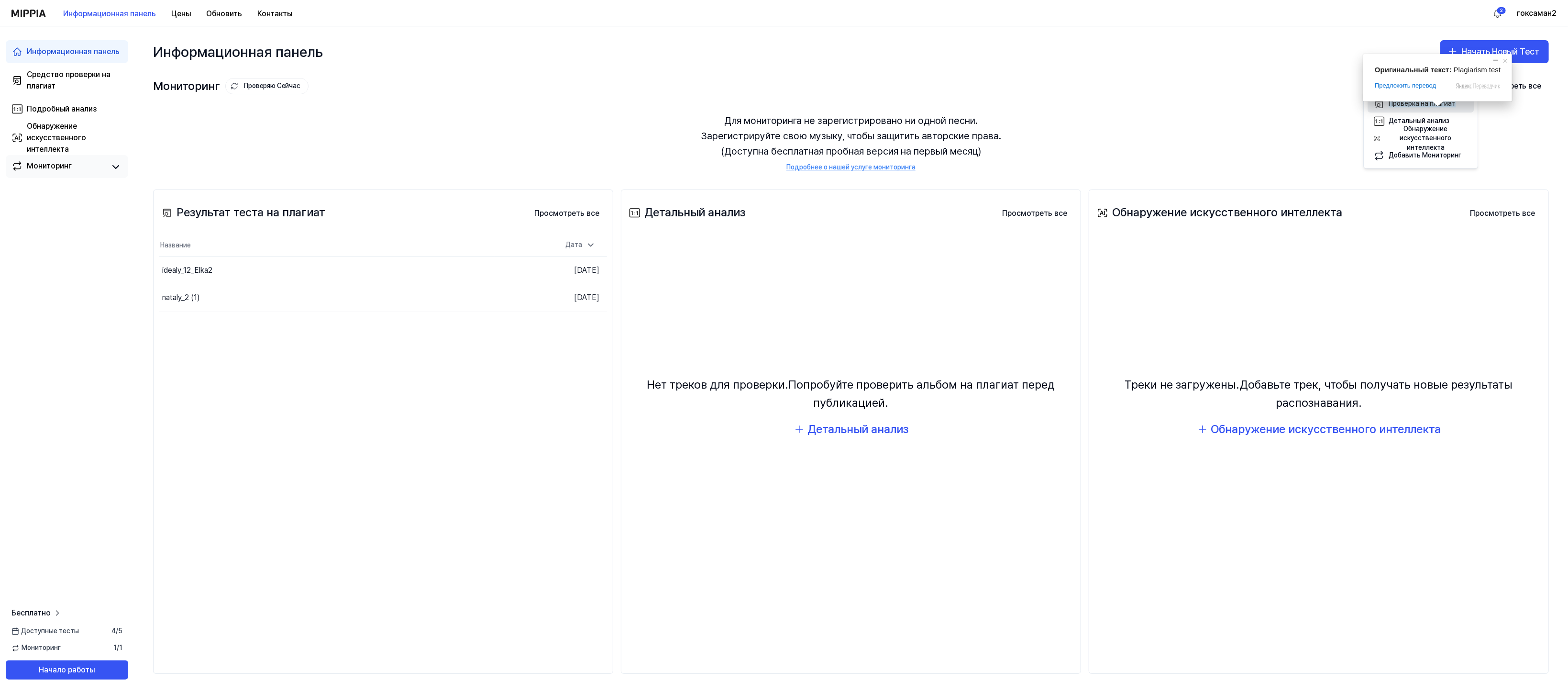
click at [784, 104] on ya-tr-span "Проверка на плагиат" at bounding box center [1422, 104] width 67 height 8
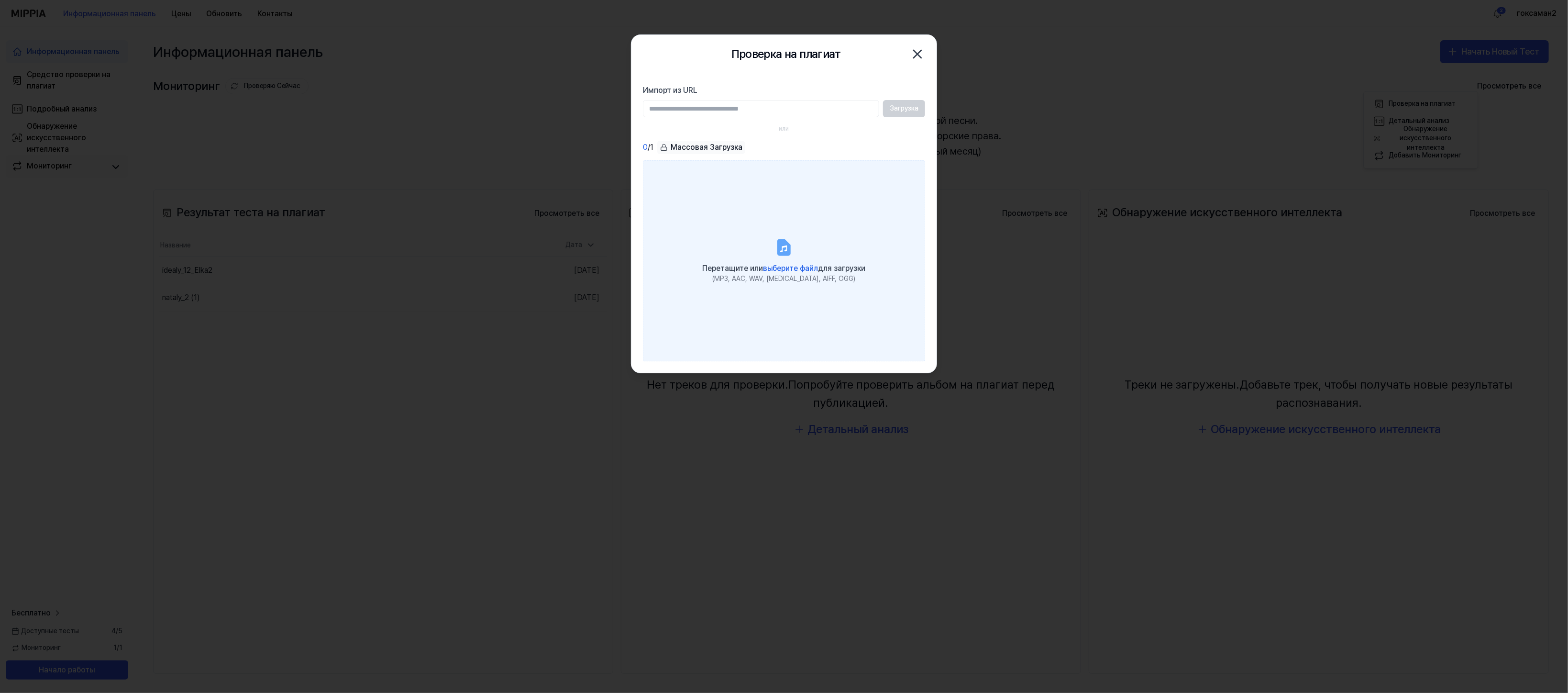
click at [784, 273] on ya-tr-span "выберите файл" at bounding box center [791, 267] width 55 height 9
click at [0, 0] on input "Перетащите или выберите файл для загрузки (MP3, AAC, WAV, FLAC, AIFF, OGG)" at bounding box center [0, 0] width 0 height 0
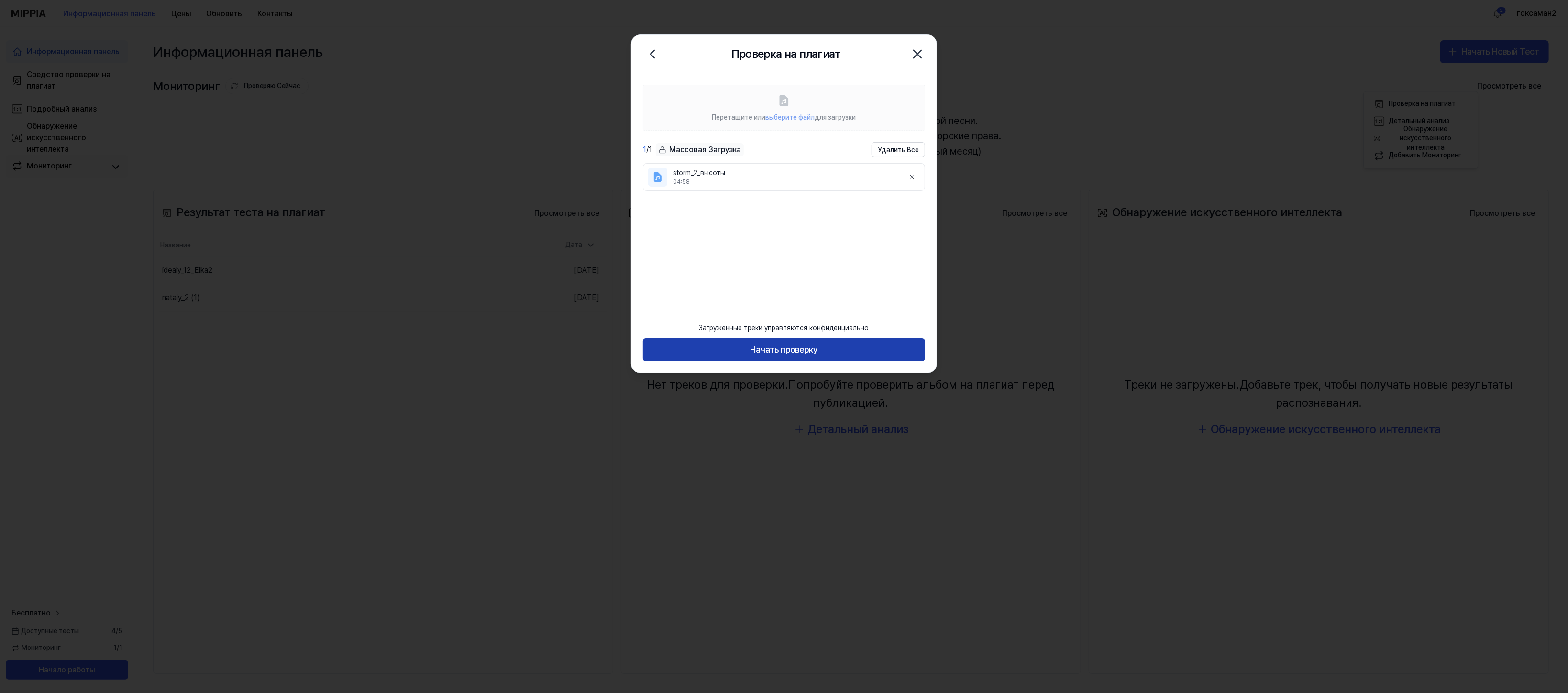
click at [784, 343] on ya-tr-span "Начать проверку" at bounding box center [784, 349] width 68 height 14
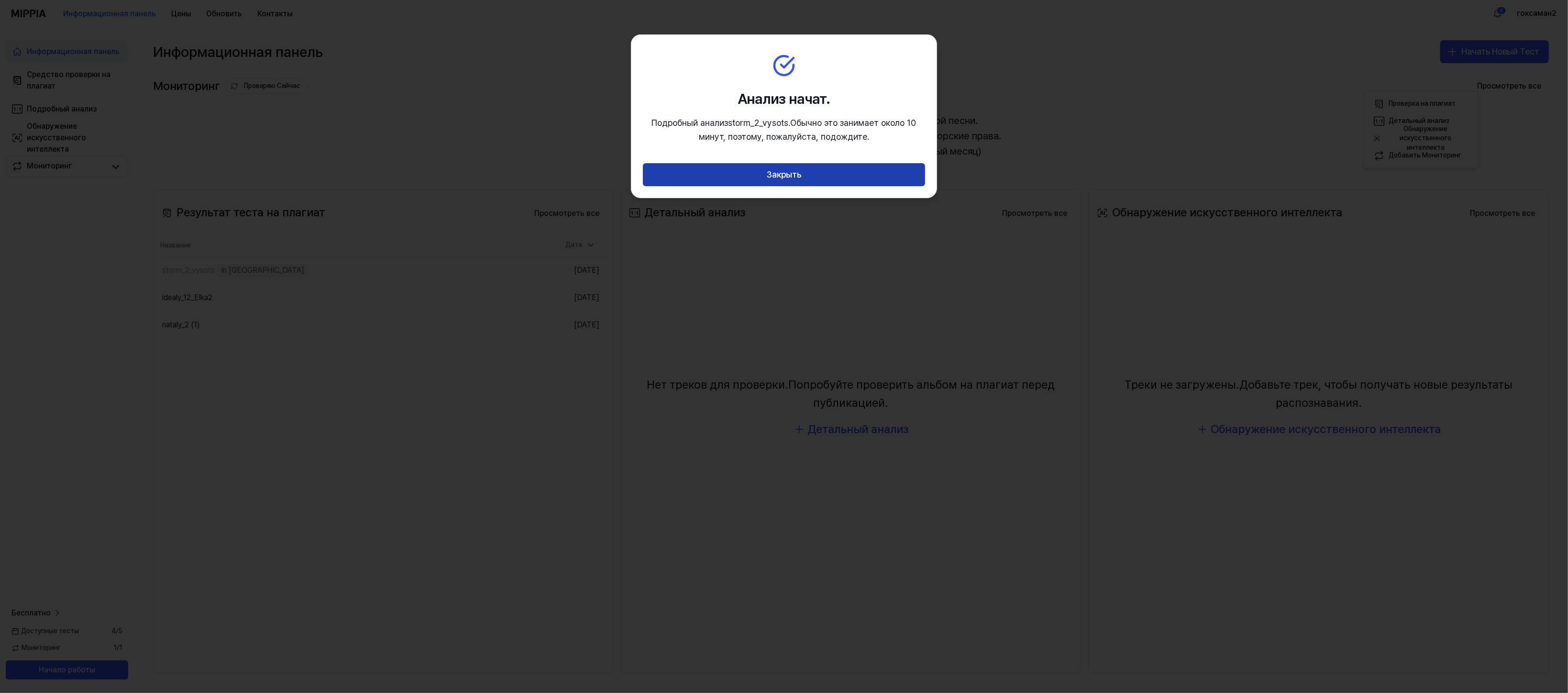
click at [784, 182] on ya-tr-span "Закрыть" at bounding box center [784, 174] width 35 height 14
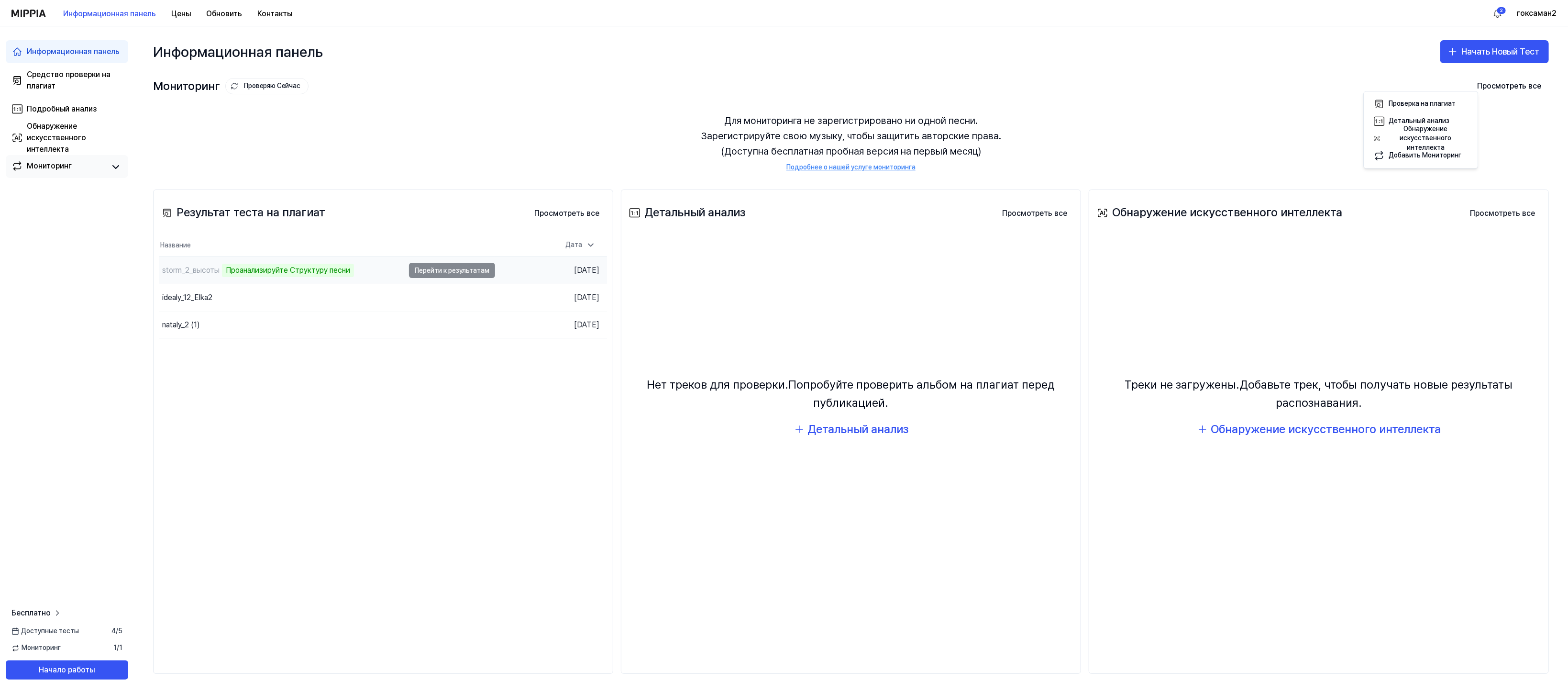
click at [496, 284] on td "storm_2_высоты Проанализируйте Структуру песни Перейти к результатам" at bounding box center [327, 270] width 336 height 27
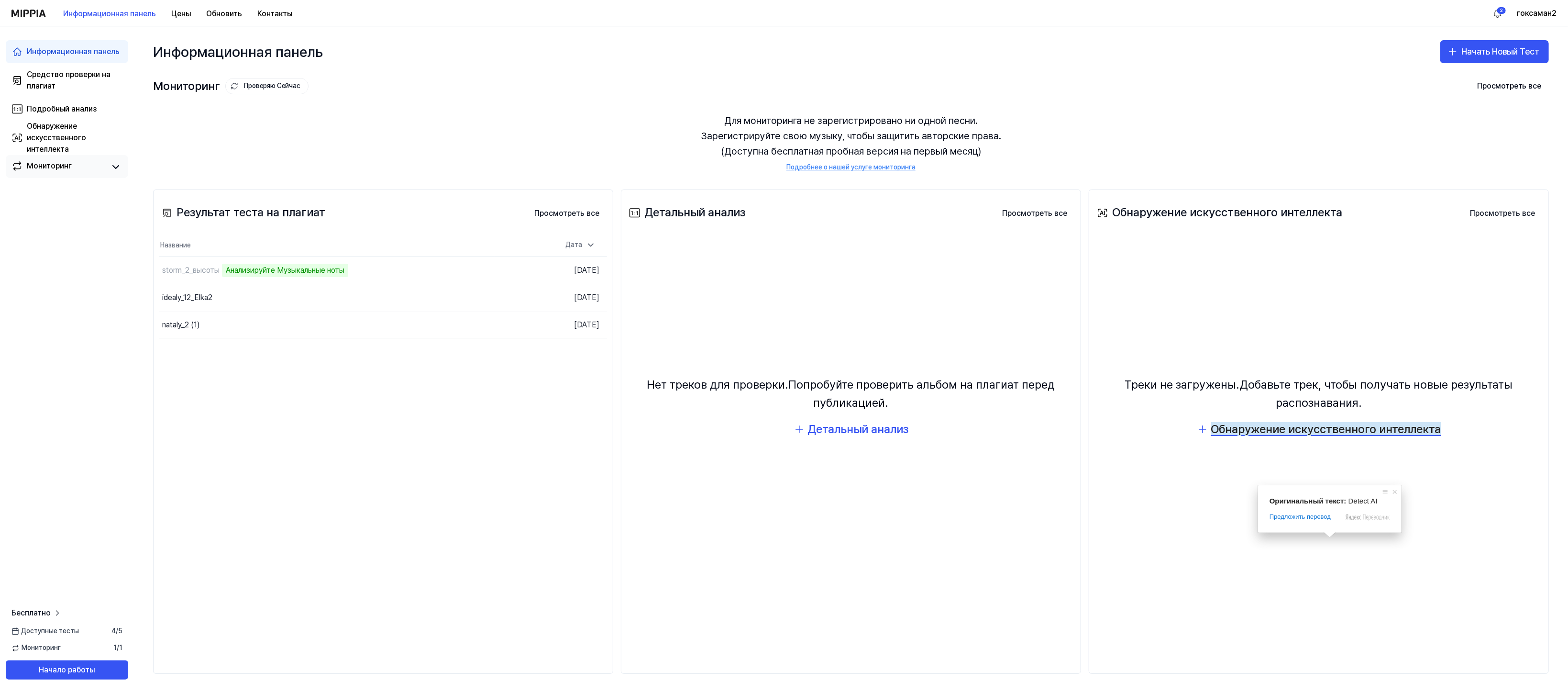
click at [784, 346] on ya-tr-span "Обнаружение искусственного интеллекта" at bounding box center [1326, 429] width 230 height 14
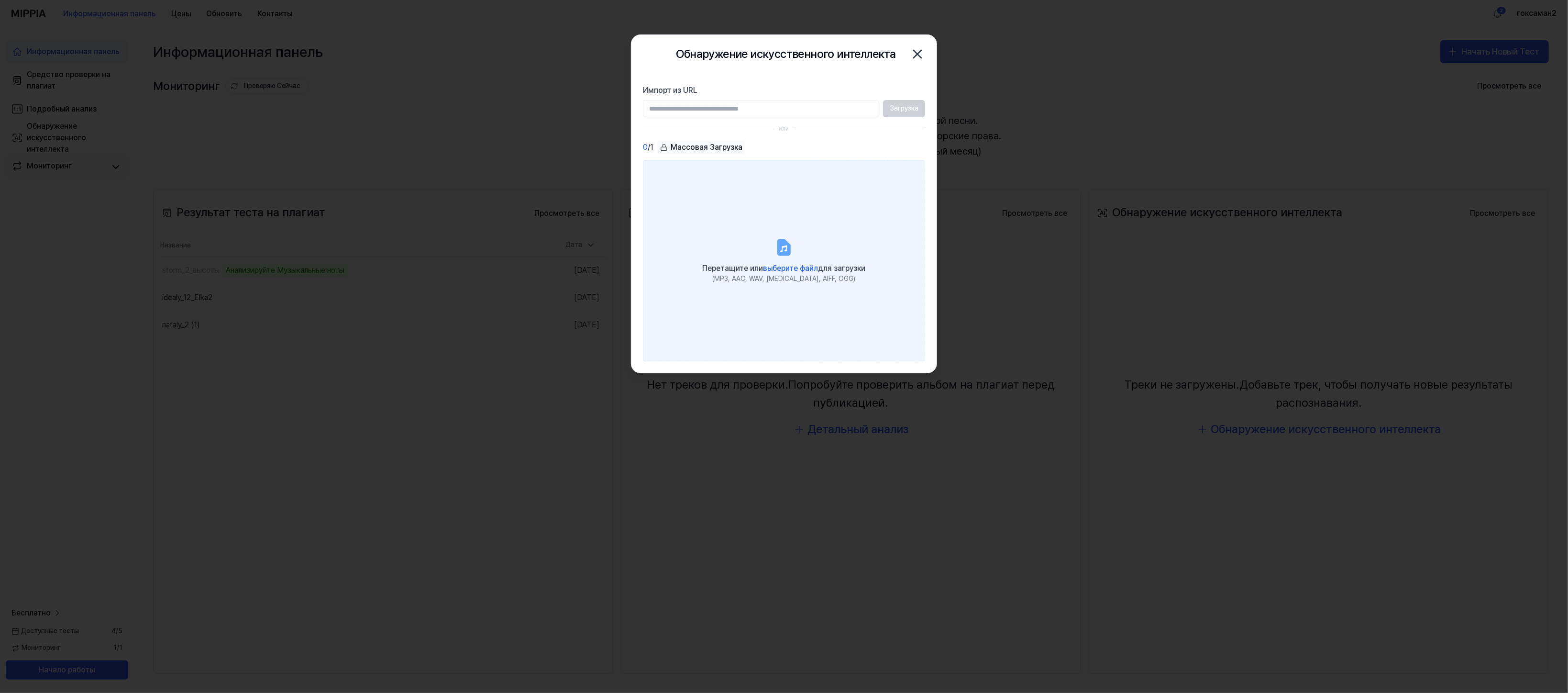
click at [784, 273] on ya-tr-span "выберите файл" at bounding box center [791, 267] width 55 height 9
click at [0, 0] on input "Перетащите или выберите файл для загрузки (MP3, AAC, WAV, FLAC, AIFF, OGG)" at bounding box center [0, 0] width 0 height 0
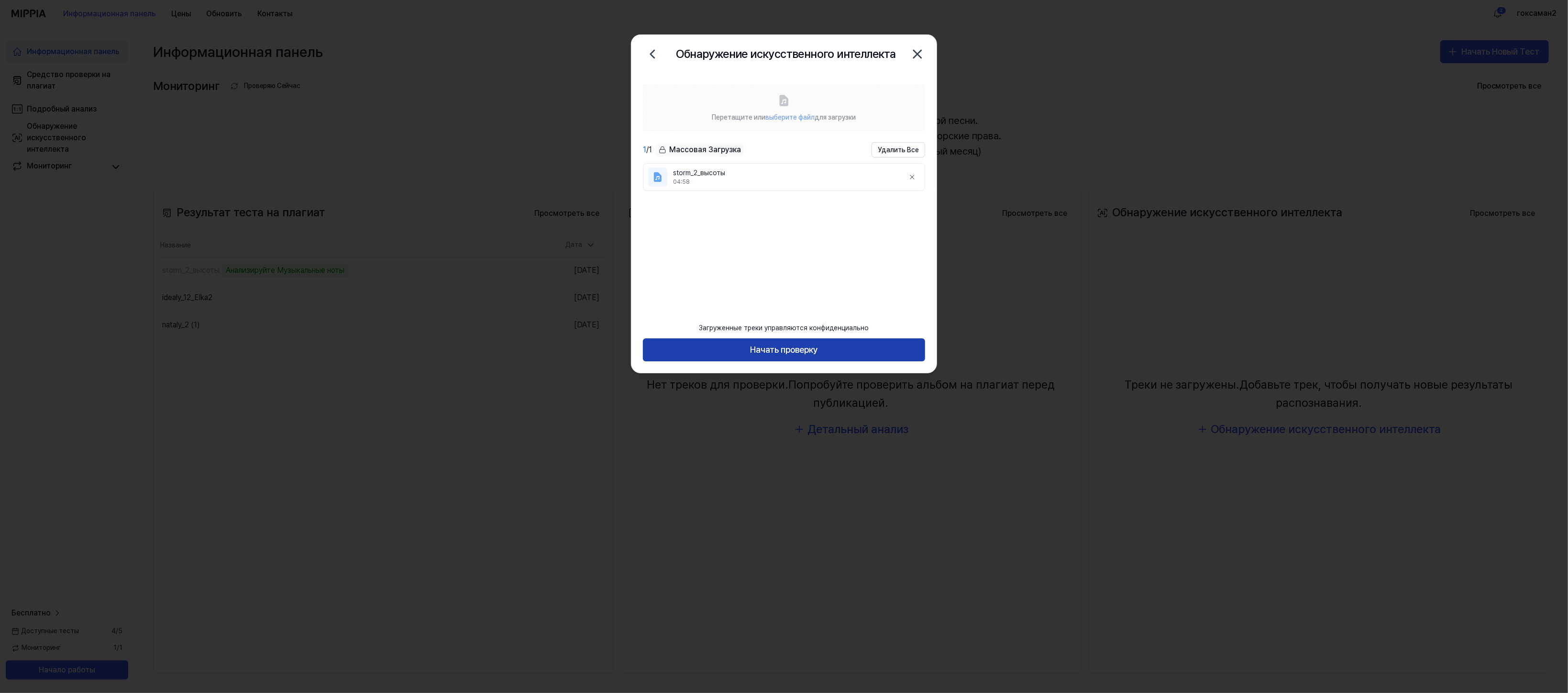
click at [784, 338] on button "Начать проверку" at bounding box center [784, 349] width 283 height 23
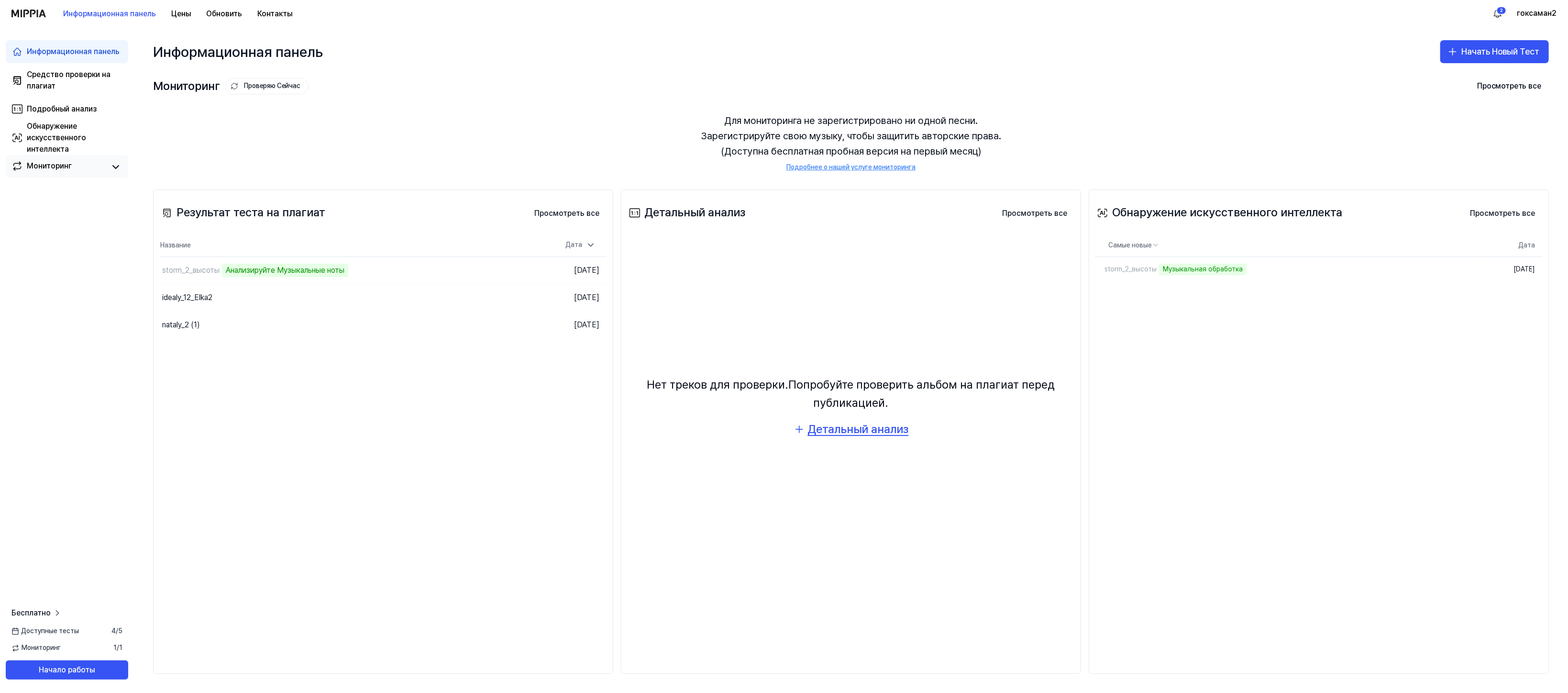
click at [784, 346] on div "Детальный анализ" at bounding box center [859, 429] width 101 height 18
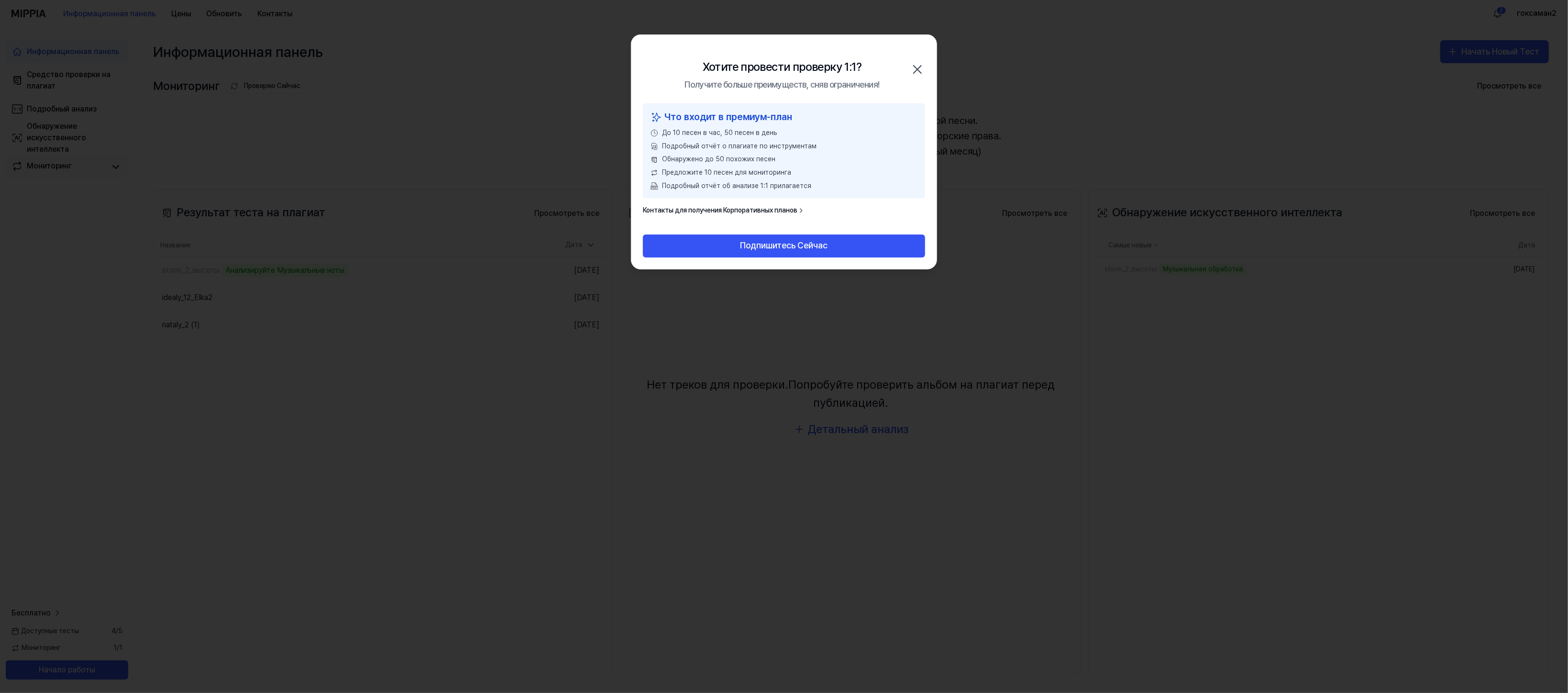
click at [784, 74] on icon "button" at bounding box center [918, 70] width 8 height 8
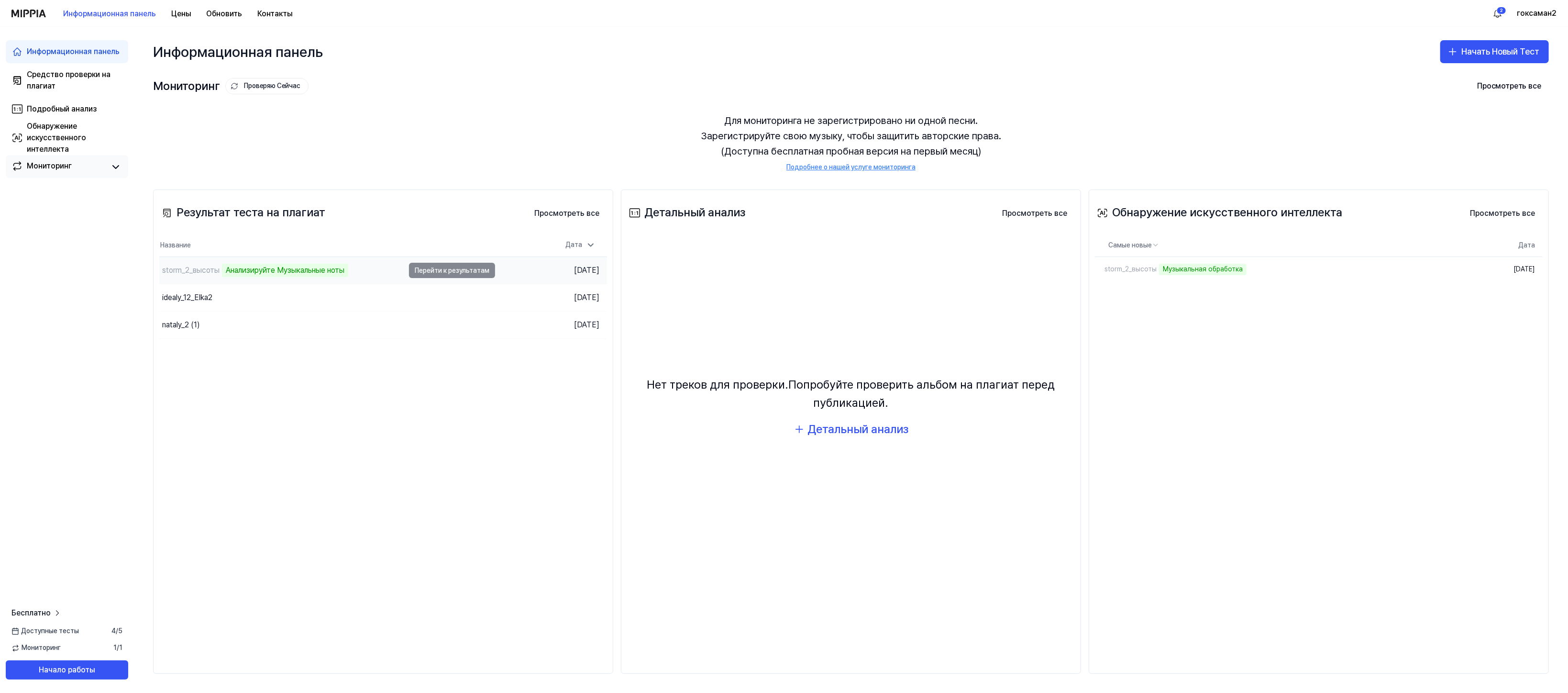
click at [496, 284] on td "storm_2_высоты Анализируйте Музыкальные ноты Перейти к результатам" at bounding box center [327, 270] width 336 height 27
click at [486, 284] on td "storm_2_высоты Анализируйте Музыкальные ноты Перейти к результатам" at bounding box center [327, 270] width 336 height 27
click at [298, 275] on ya-tr-span "Анализируйте Музыкальные ноты" at bounding box center [285, 269] width 119 height 9
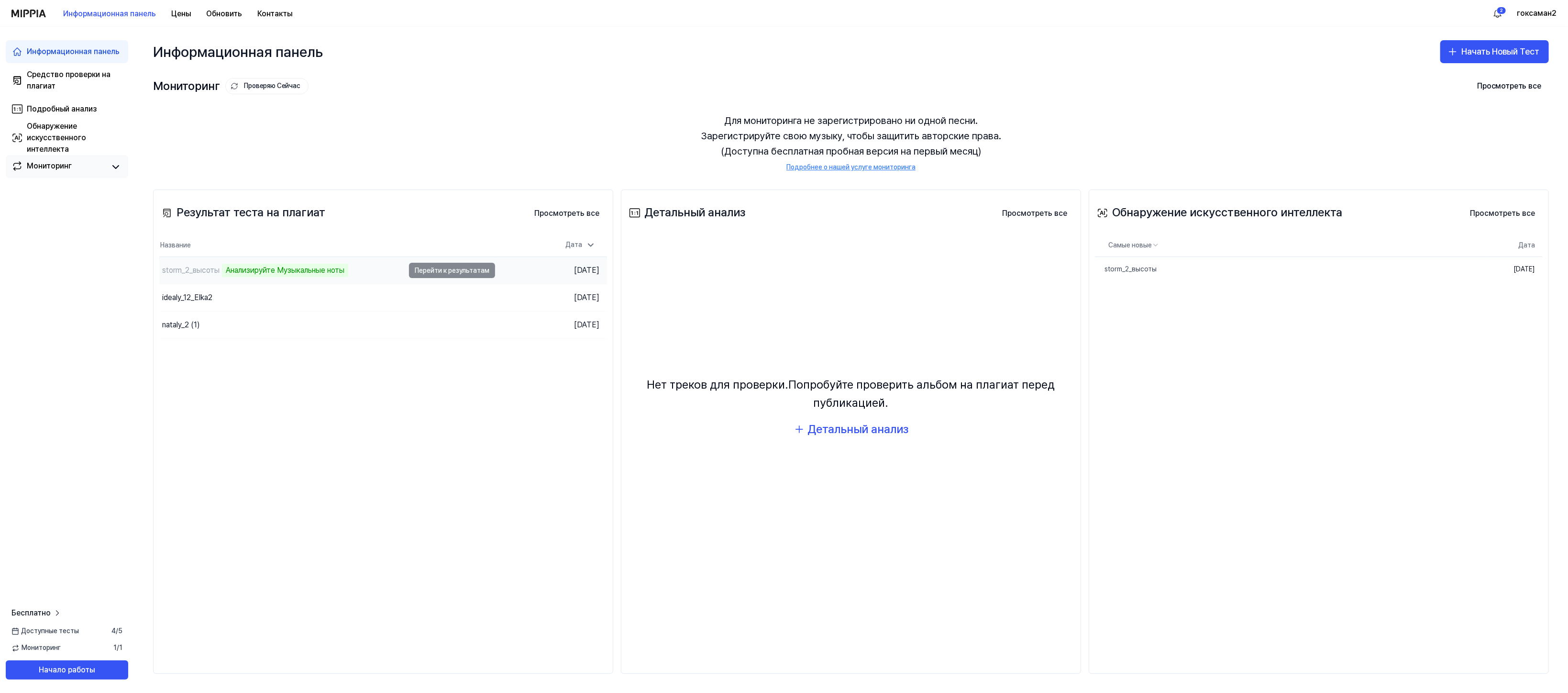
click at [491, 284] on td "storm_2_высоты Анализируйте Музыкальные ноты Перейти к результатам" at bounding box center [327, 270] width 336 height 27
click at [784, 159] on div "Для мониторинга не зарегистрировано ни одной песни. Зарегистрируйте свою музыку…" at bounding box center [851, 142] width 1396 height 82
click at [784, 223] on button "Просмотреть все" at bounding box center [1502, 214] width 80 height 19
click at [487, 284] on td "storm_2_высоты Анализируйте Музыкальные ноты Перейти к результатам" at bounding box center [327, 270] width 336 height 27
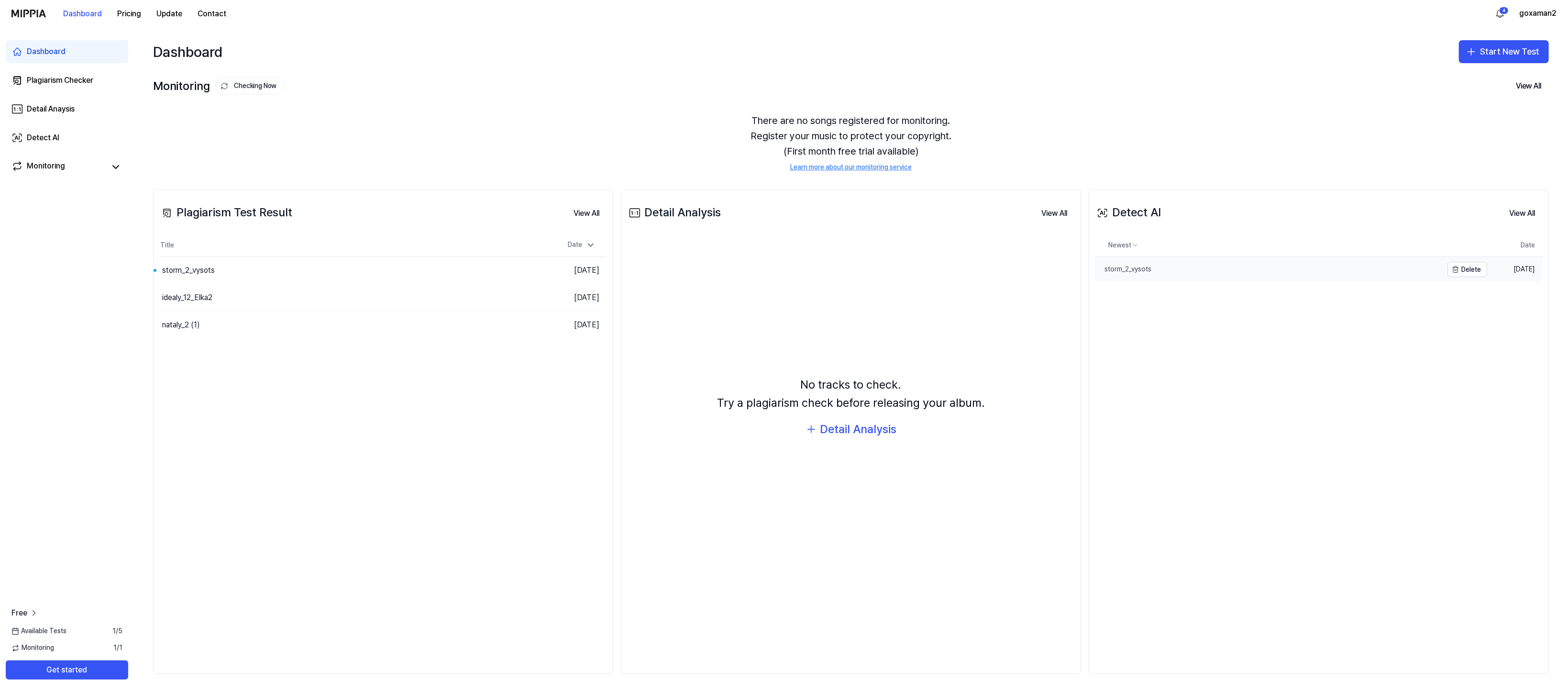
click at [1271, 282] on link "storm_2_vysots" at bounding box center [1268, 269] width 347 height 25
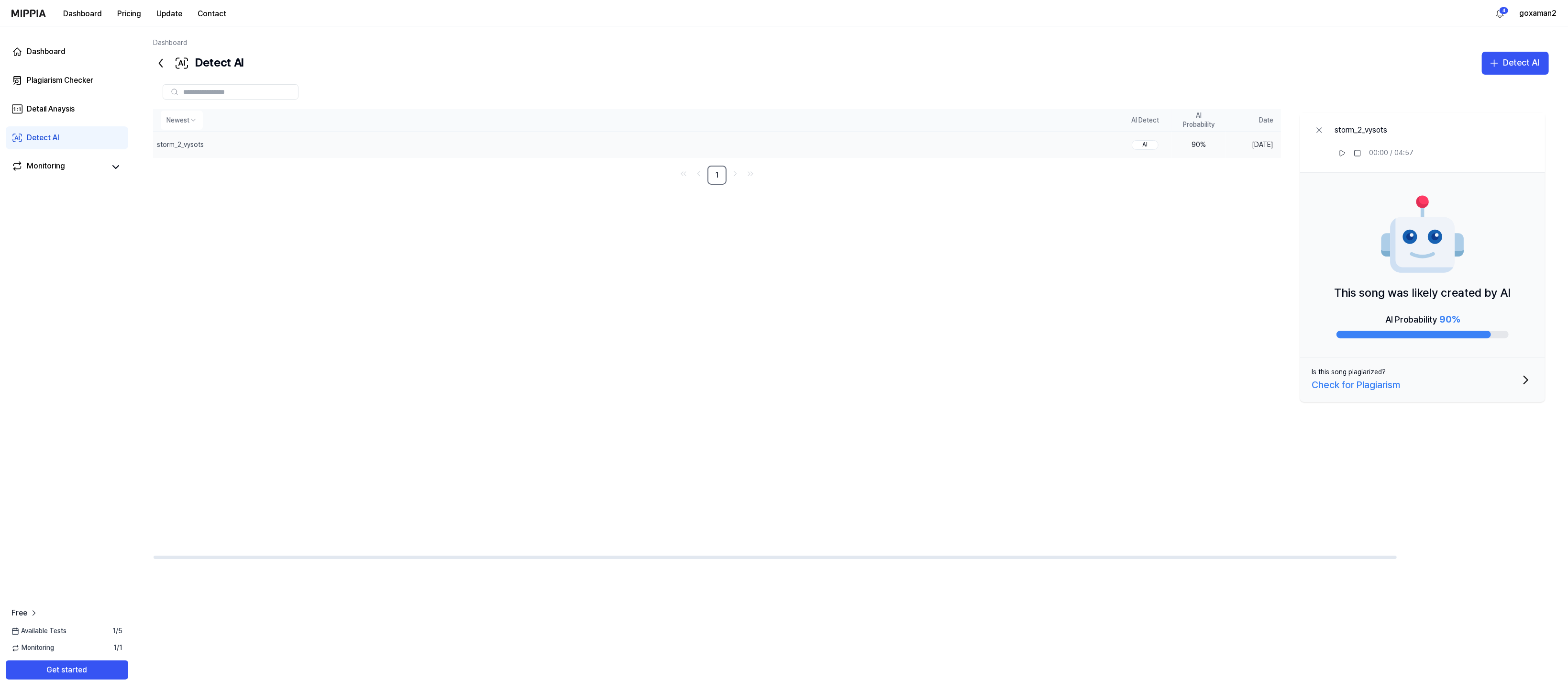
click at [1172, 132] on th "AI Probability" at bounding box center [1198, 121] width 53 height 23
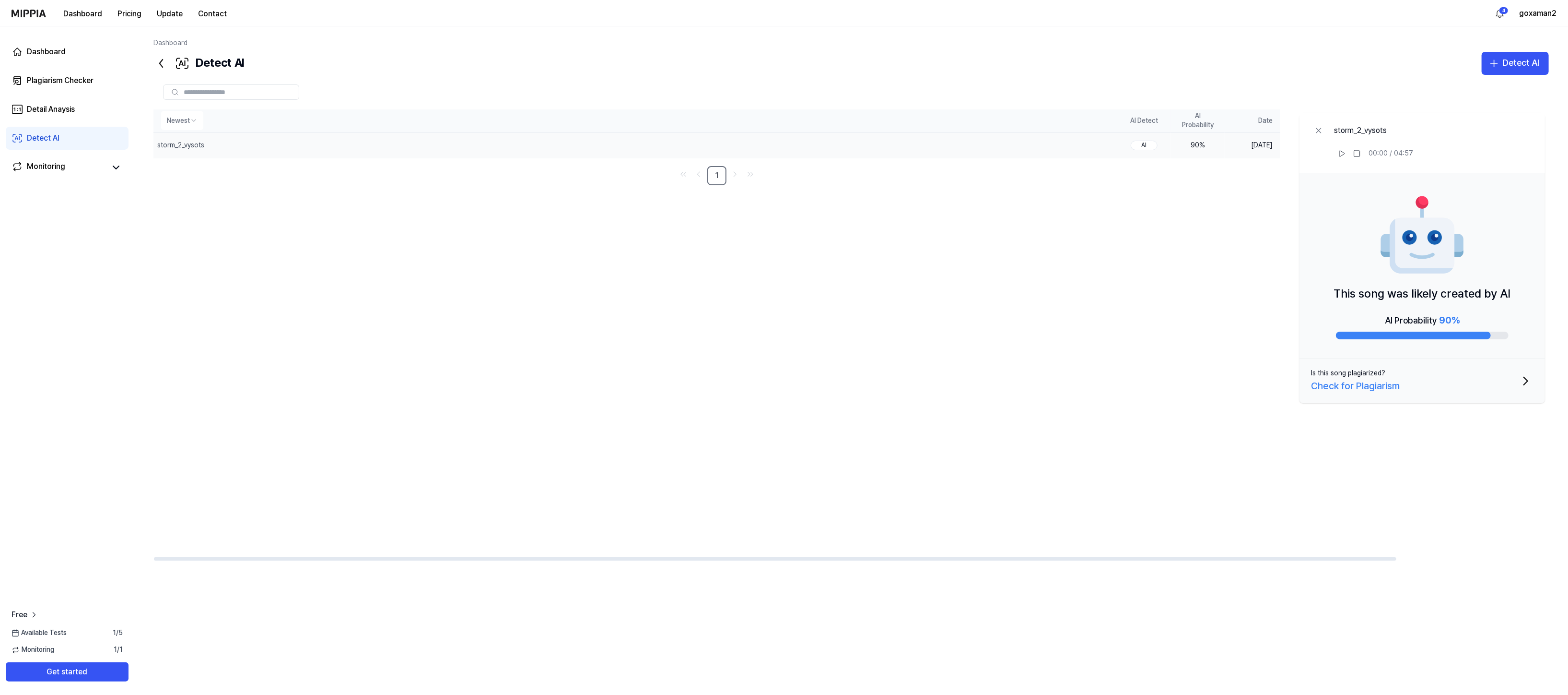
click at [1171, 132] on th "AI Probability" at bounding box center [1197, 121] width 53 height 23
click at [1015, 359] on div "Newest AI Detect AI Probability Date storm_2_vysots Delete AI 90 % [DATE] 1 sto…" at bounding box center [851, 335] width 1395 height 451
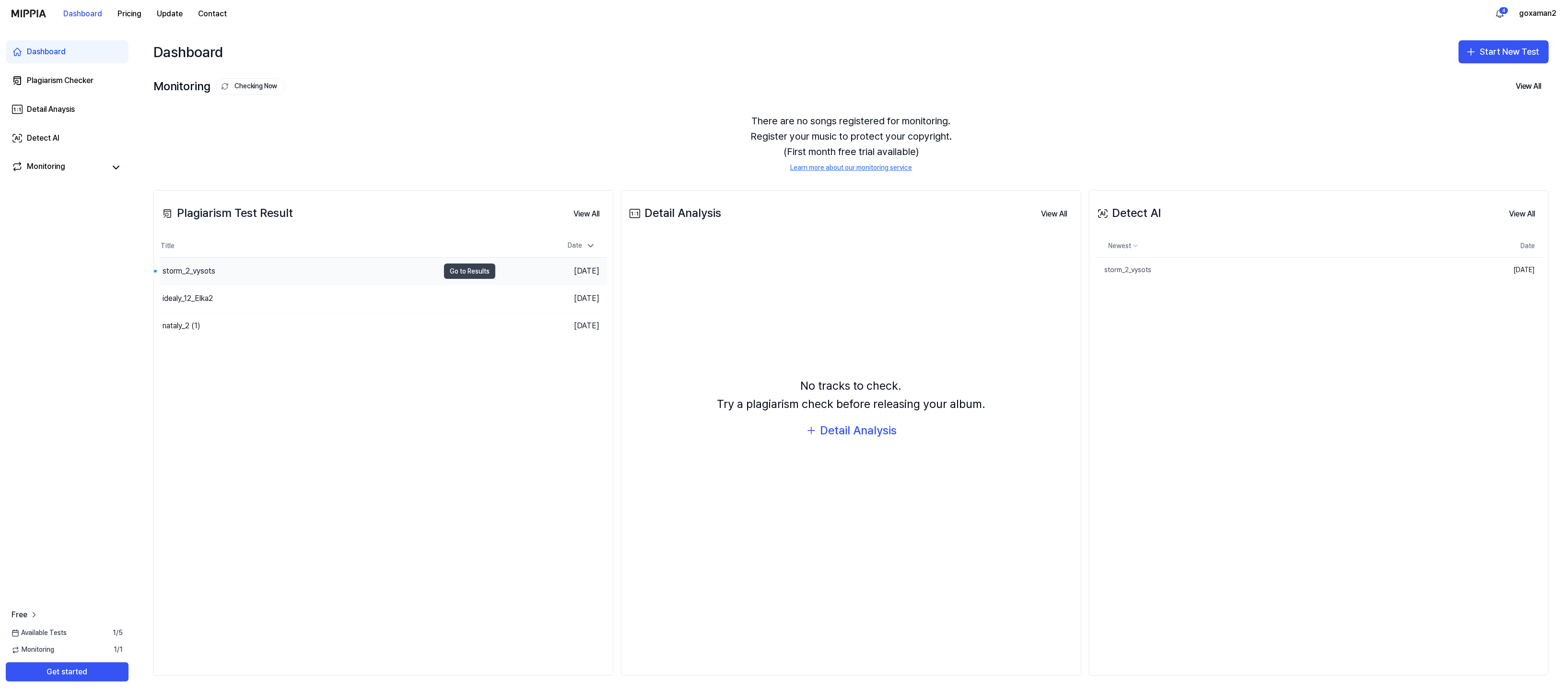
click at [496, 279] on button "Go to Results" at bounding box center [470, 271] width 51 height 16
